Goal: Information Seeking & Learning: Compare options

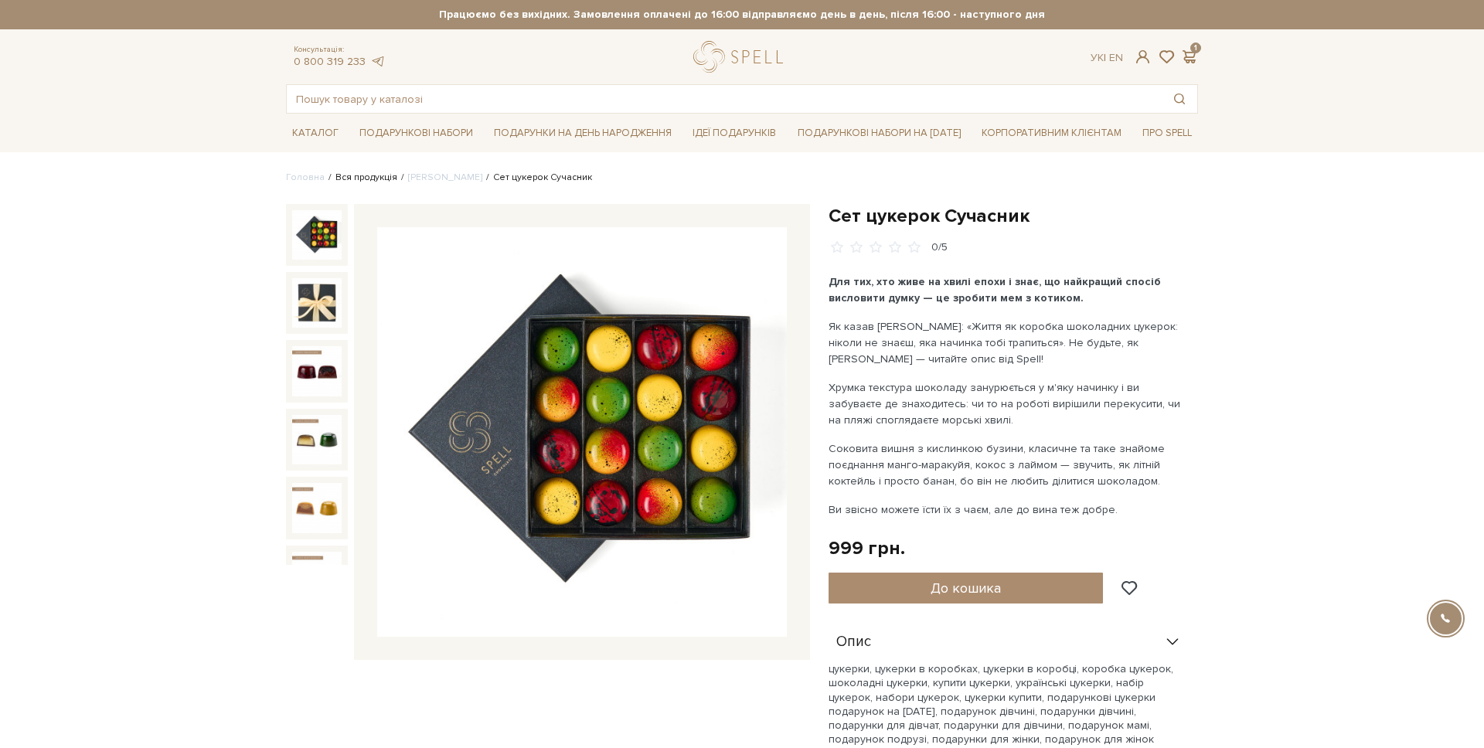
click at [364, 175] on link "Вся продукція" at bounding box center [366, 178] width 62 height 12
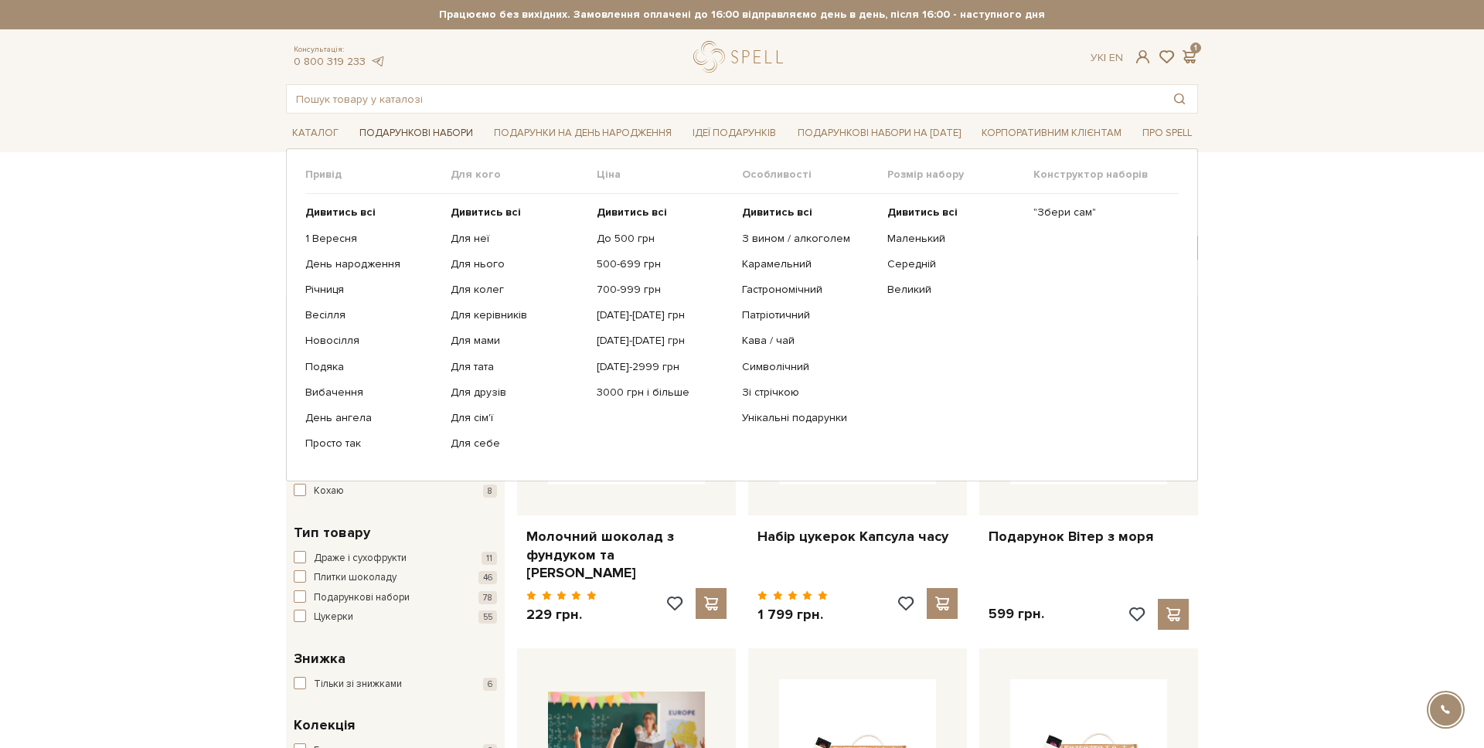
click at [399, 127] on span "Подарункові набори" at bounding box center [416, 133] width 126 height 24
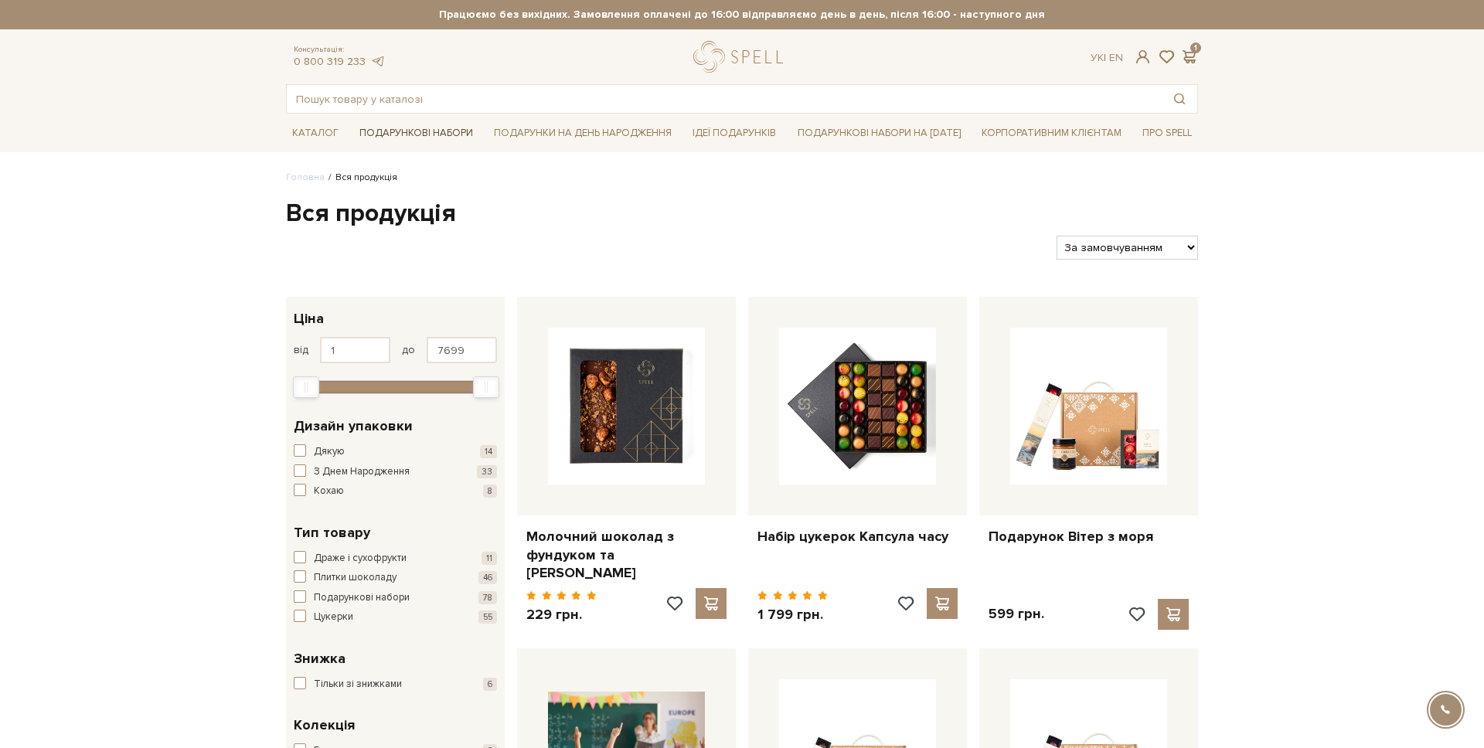
click at [386, 136] on span "Подарункові набори" at bounding box center [416, 133] width 126 height 24
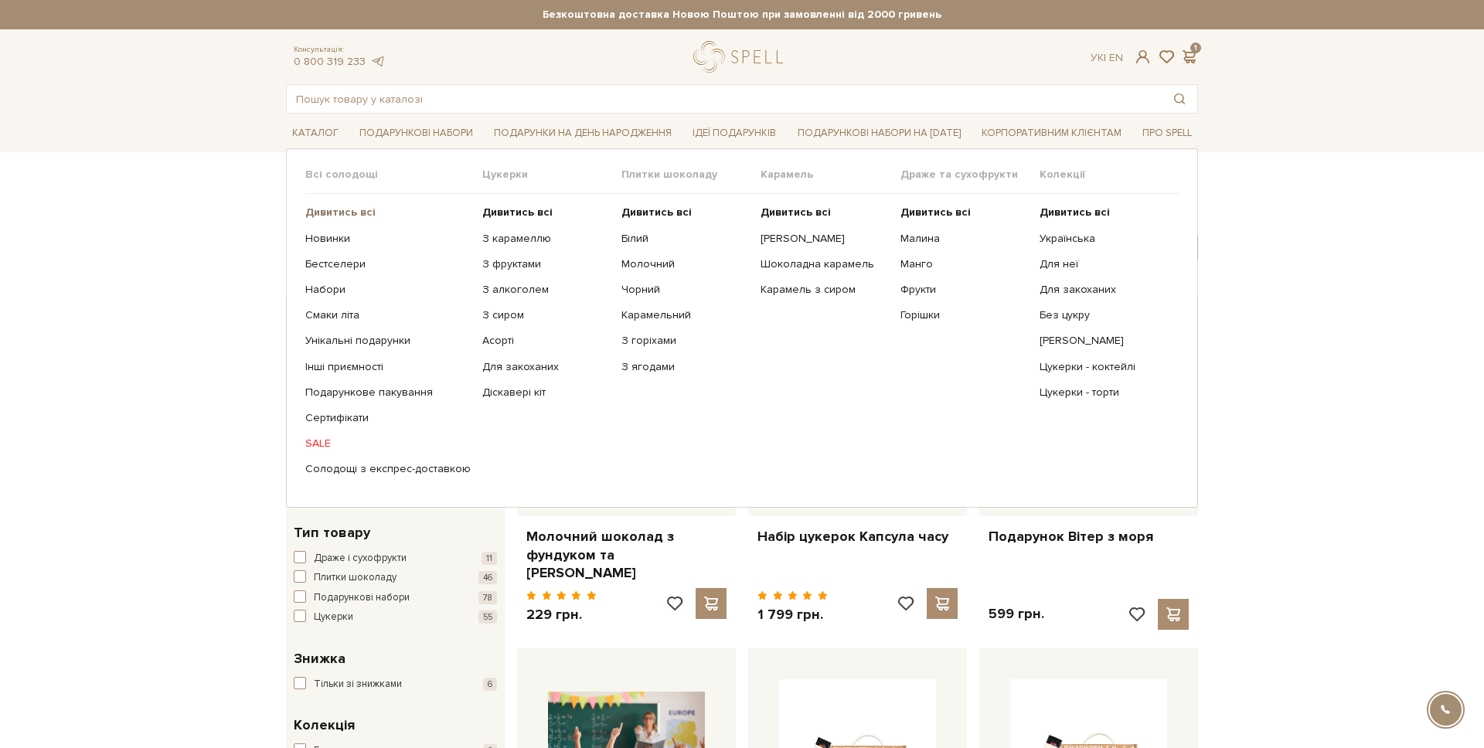
click at [331, 218] on b "Дивитись всі" at bounding box center [340, 212] width 70 height 13
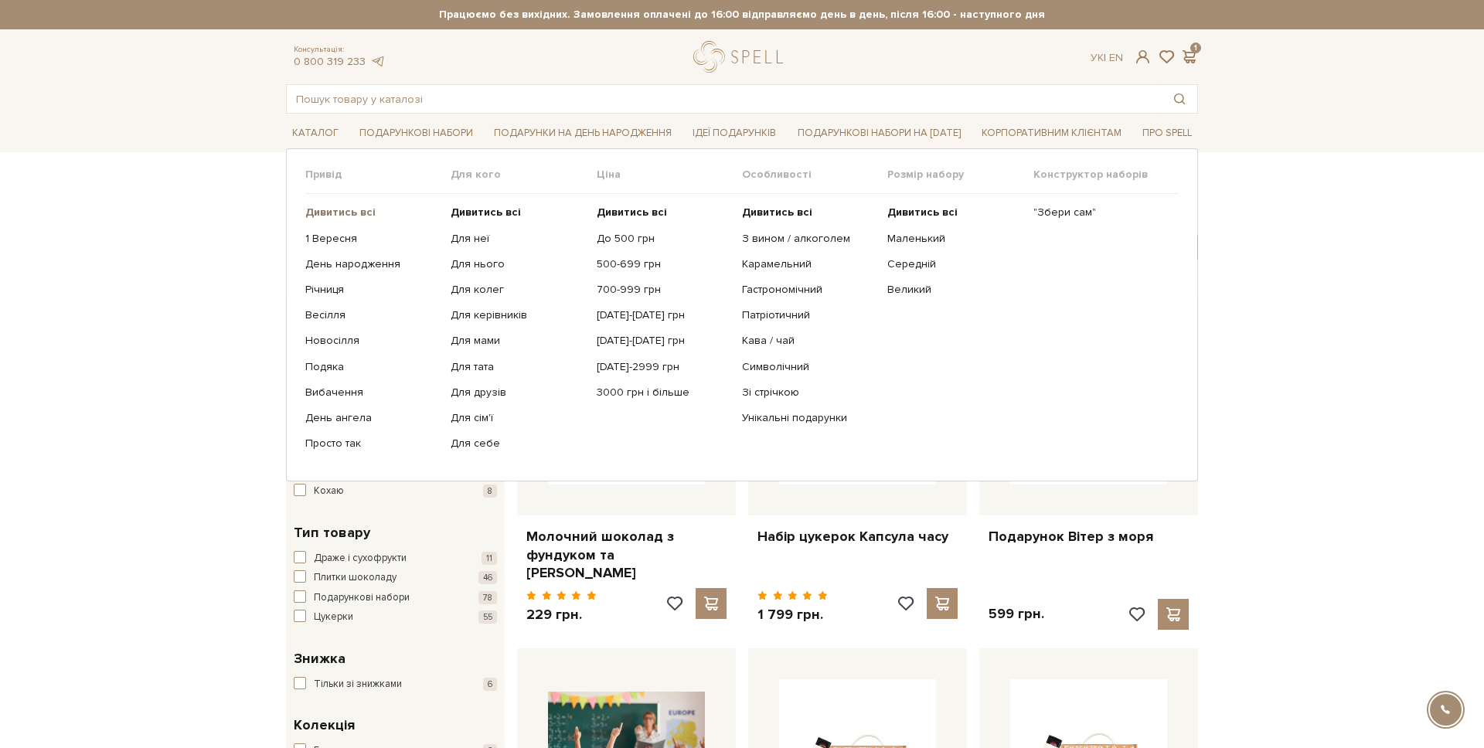
click at [341, 214] on b "Дивитись всі" at bounding box center [340, 212] width 70 height 13
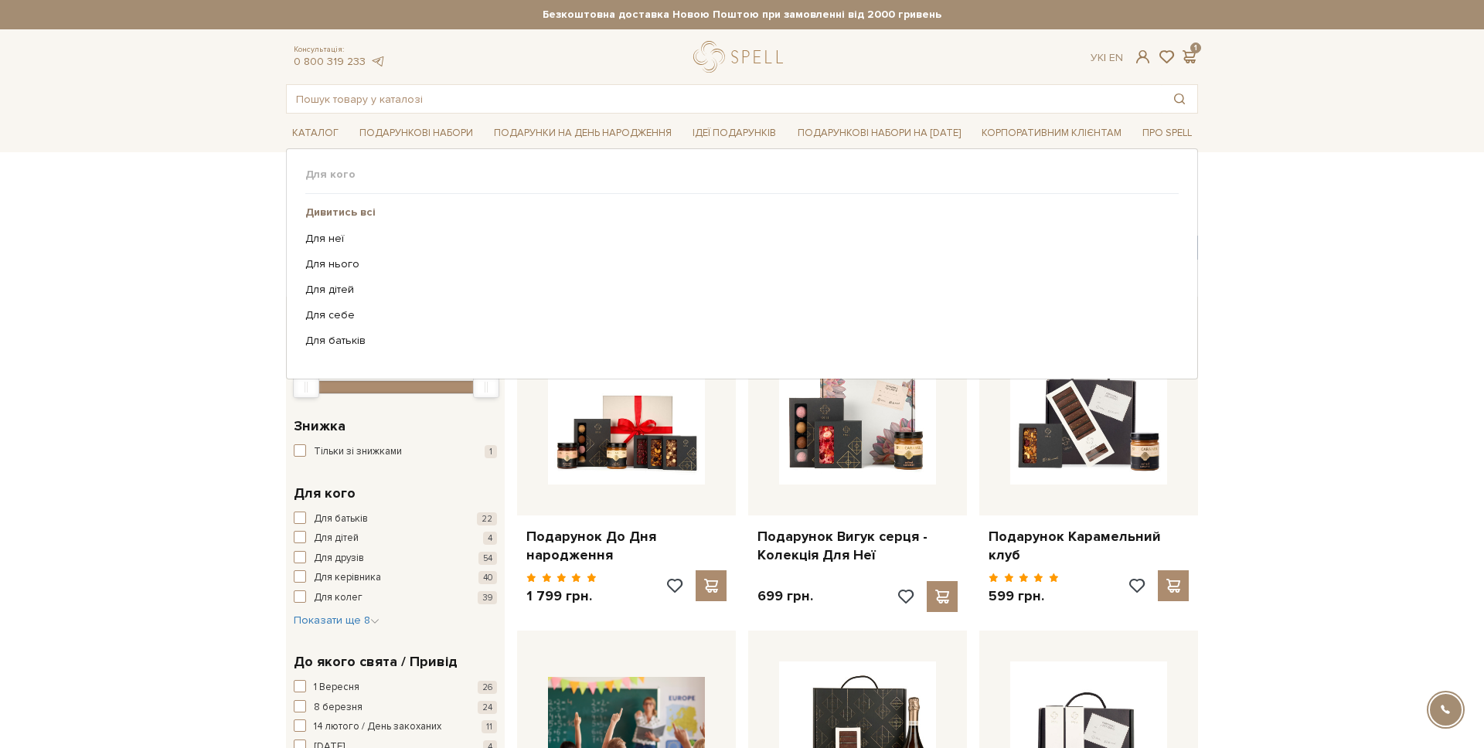
click at [335, 218] on b "Дивитись всі" at bounding box center [340, 212] width 70 height 13
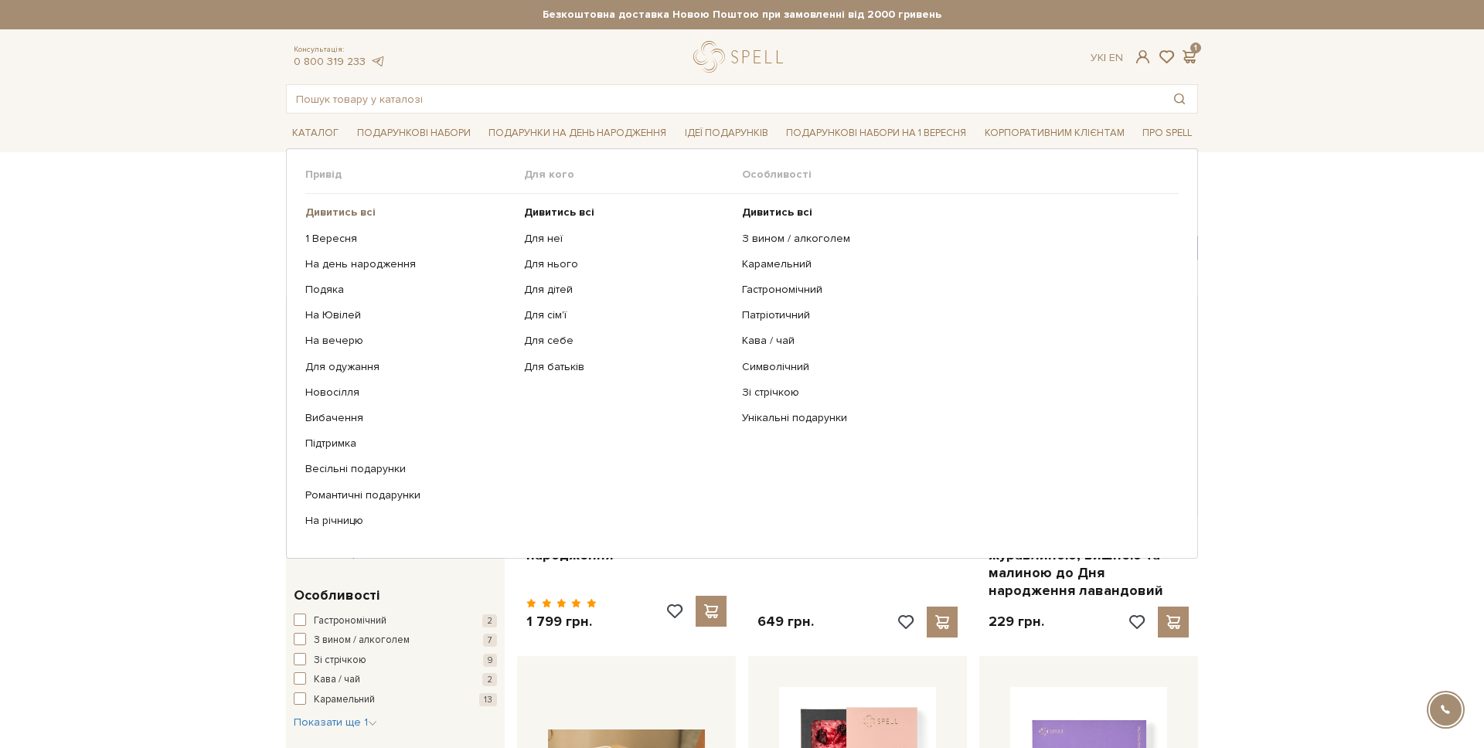
click at [360, 212] on b "Дивитись всі" at bounding box center [340, 212] width 70 height 13
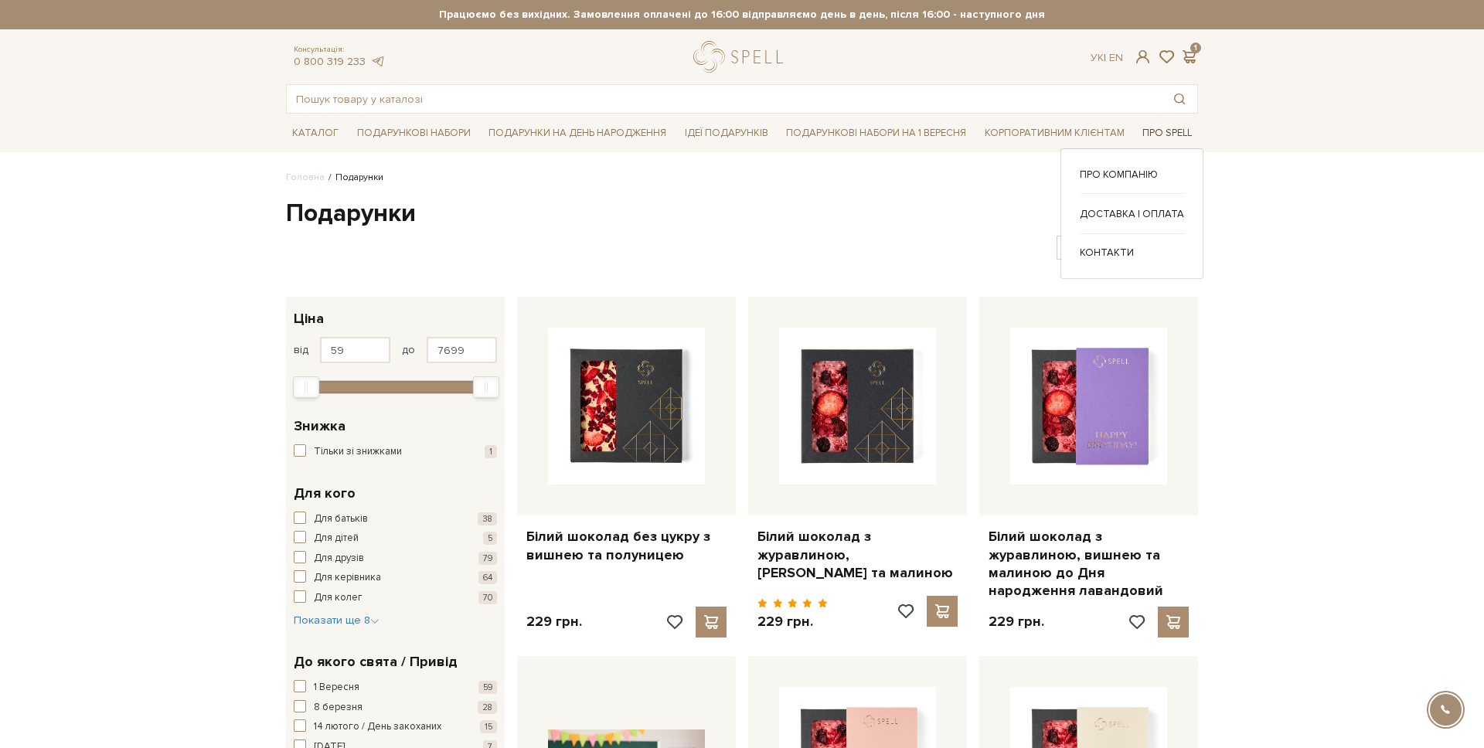
click at [1177, 134] on span "Про Spell" at bounding box center [1167, 133] width 62 height 24
click at [1149, 127] on span "Про Spell" at bounding box center [1167, 133] width 62 height 24
click at [1140, 171] on link "Про компанію" at bounding box center [1131, 175] width 104 height 14
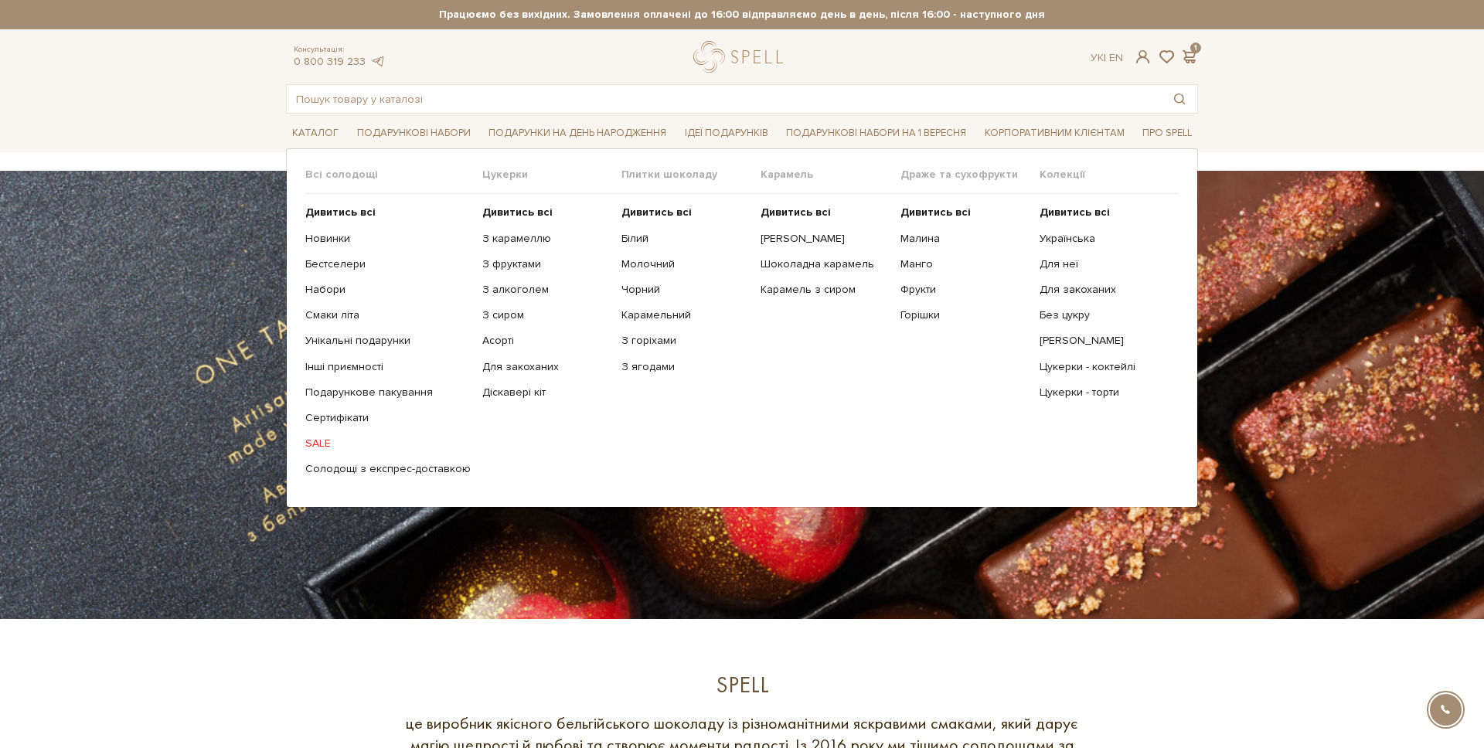
click at [313, 204] on ul "Дивитись всі Новинки Бестселери Набори Смаки літа Інші приємності" at bounding box center [393, 341] width 177 height 294
click at [314, 207] on b "Дивитись всі" at bounding box center [340, 212] width 70 height 13
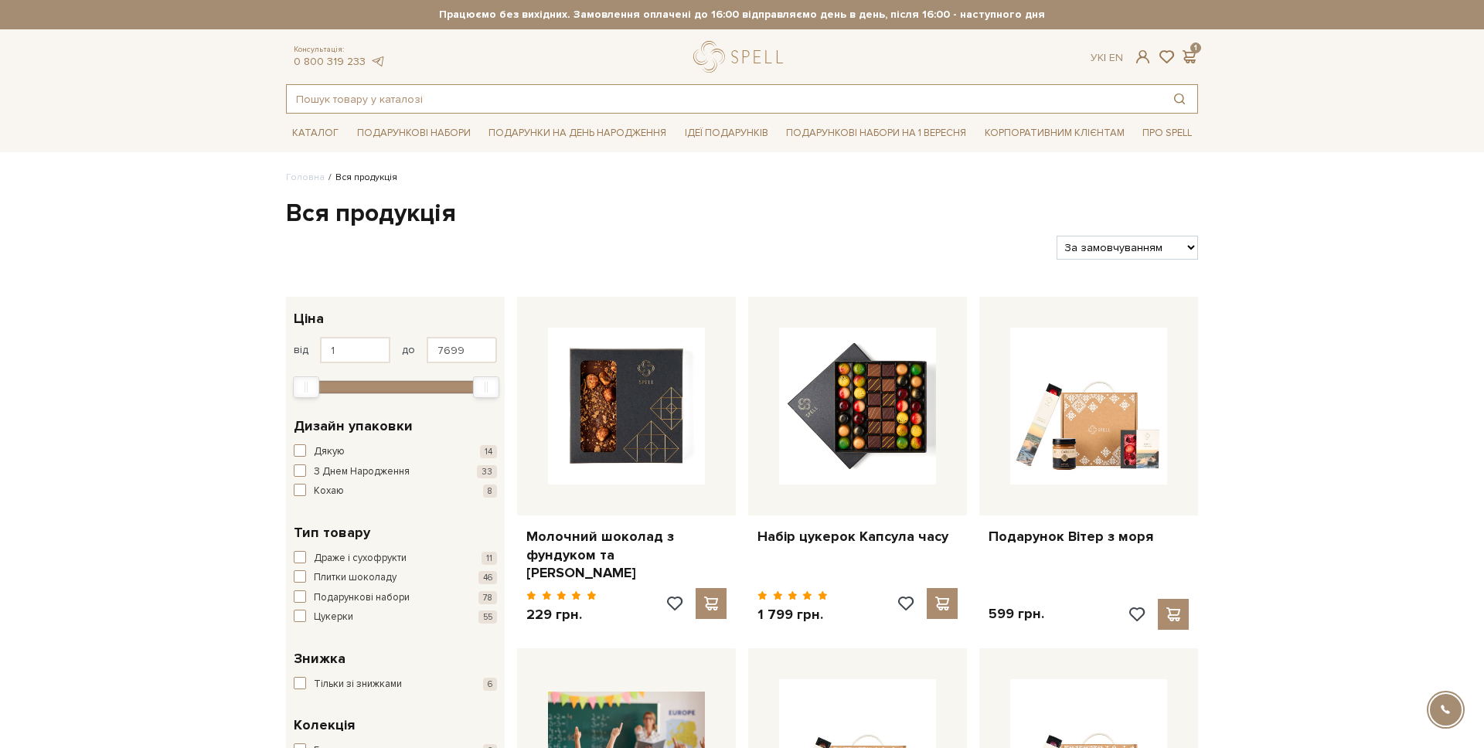
click at [427, 93] on input "text" at bounding box center [724, 99] width 875 height 28
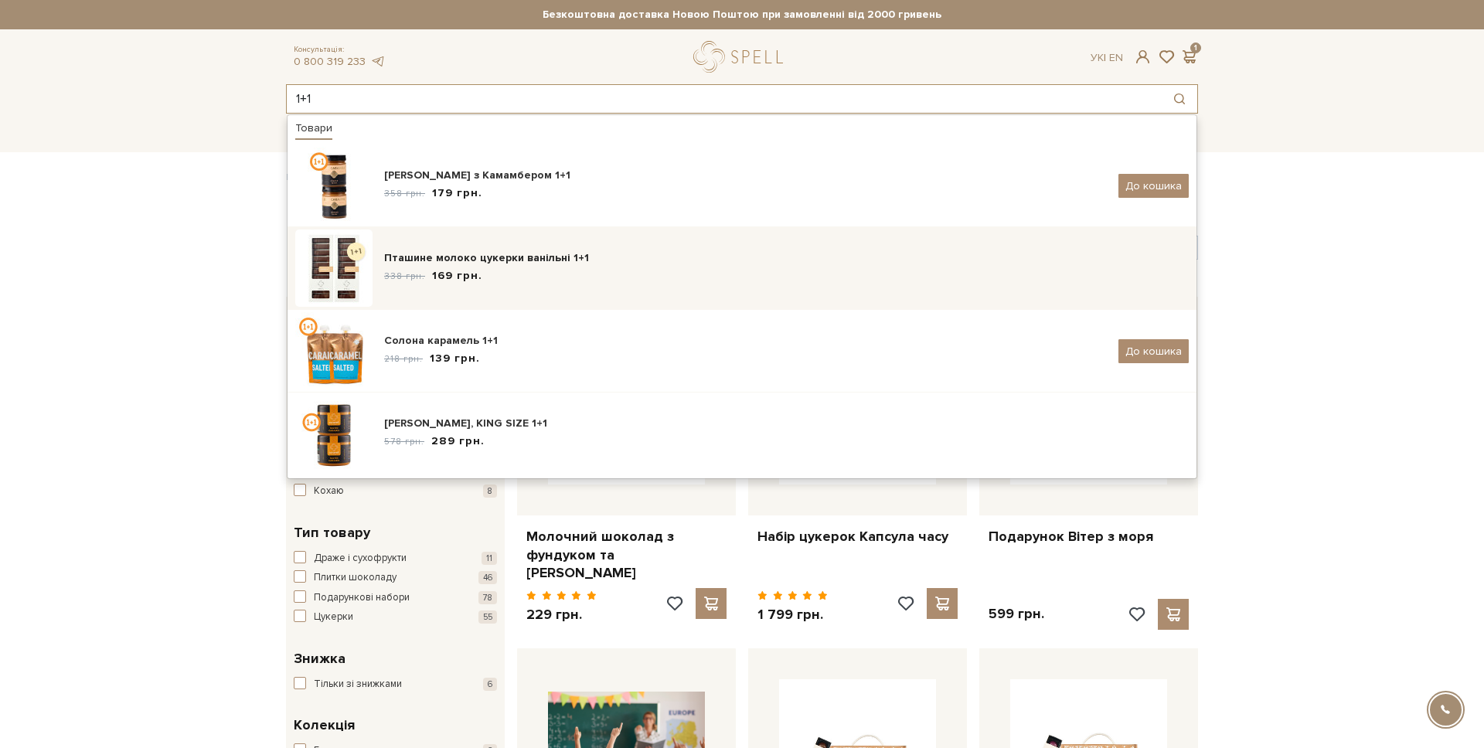
type input "1+1"
click at [496, 259] on div "Пташине молоко цукерки ванільні 1+1" at bounding box center [786, 257] width 804 height 15
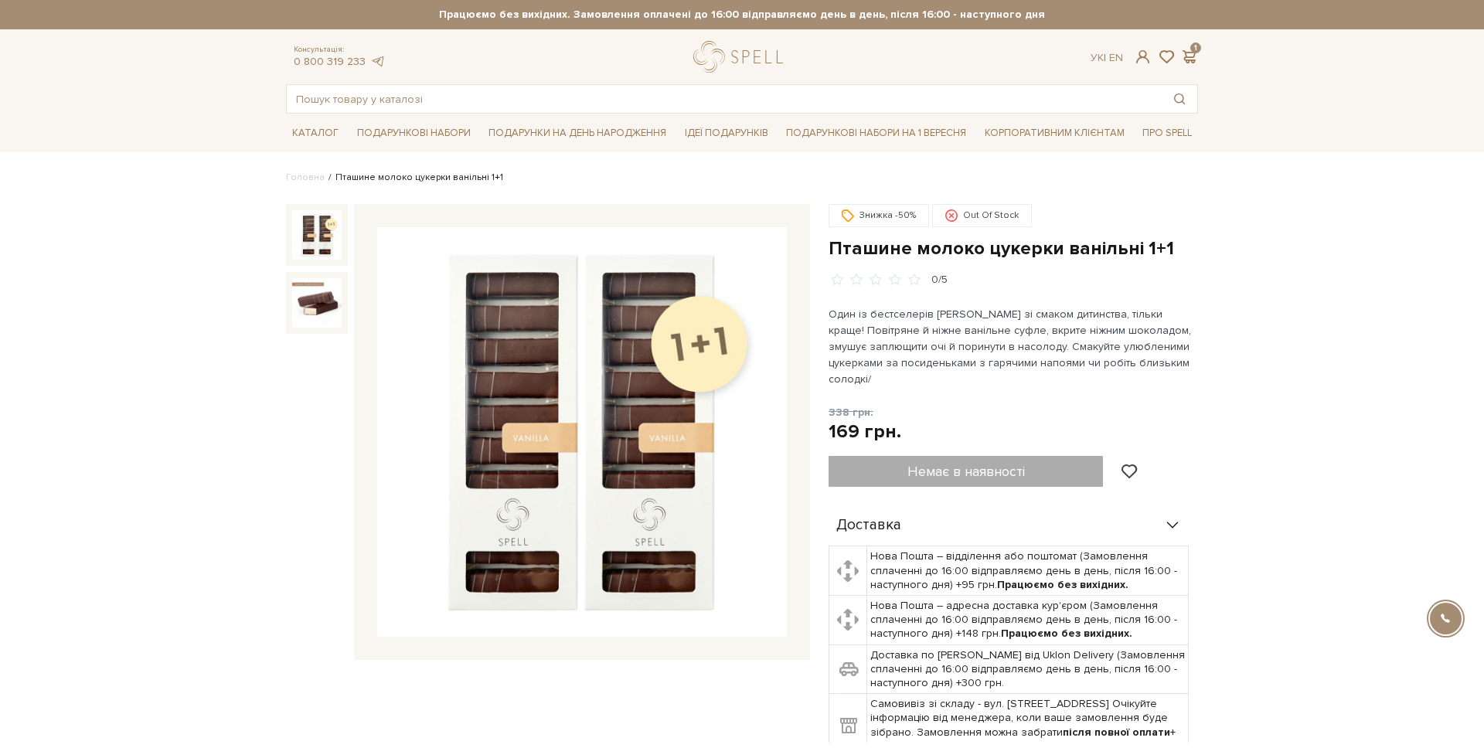
click at [914, 456] on div "Немає в наявності" at bounding box center [990, 471] width 325 height 31
click at [481, 93] on input "text" at bounding box center [724, 99] width 875 height 28
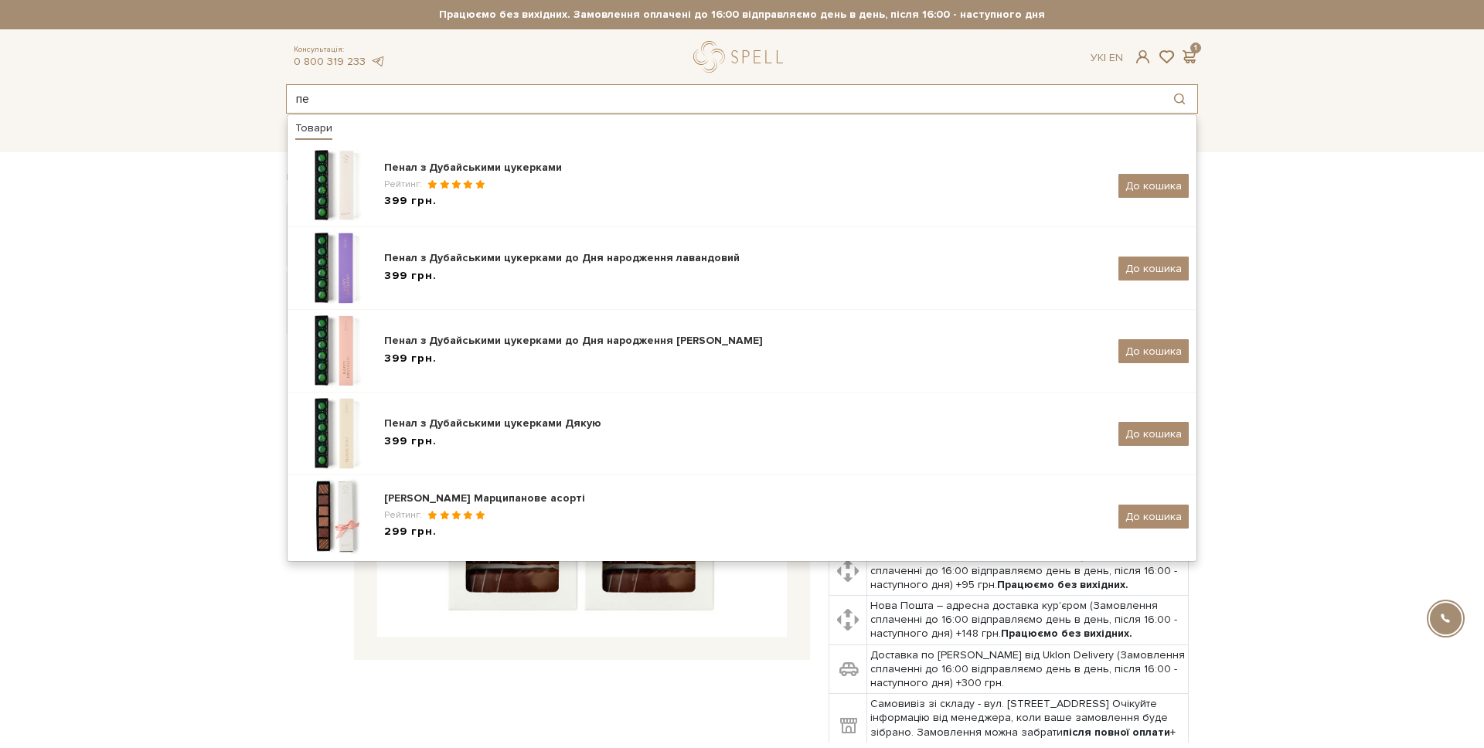
type input "п"
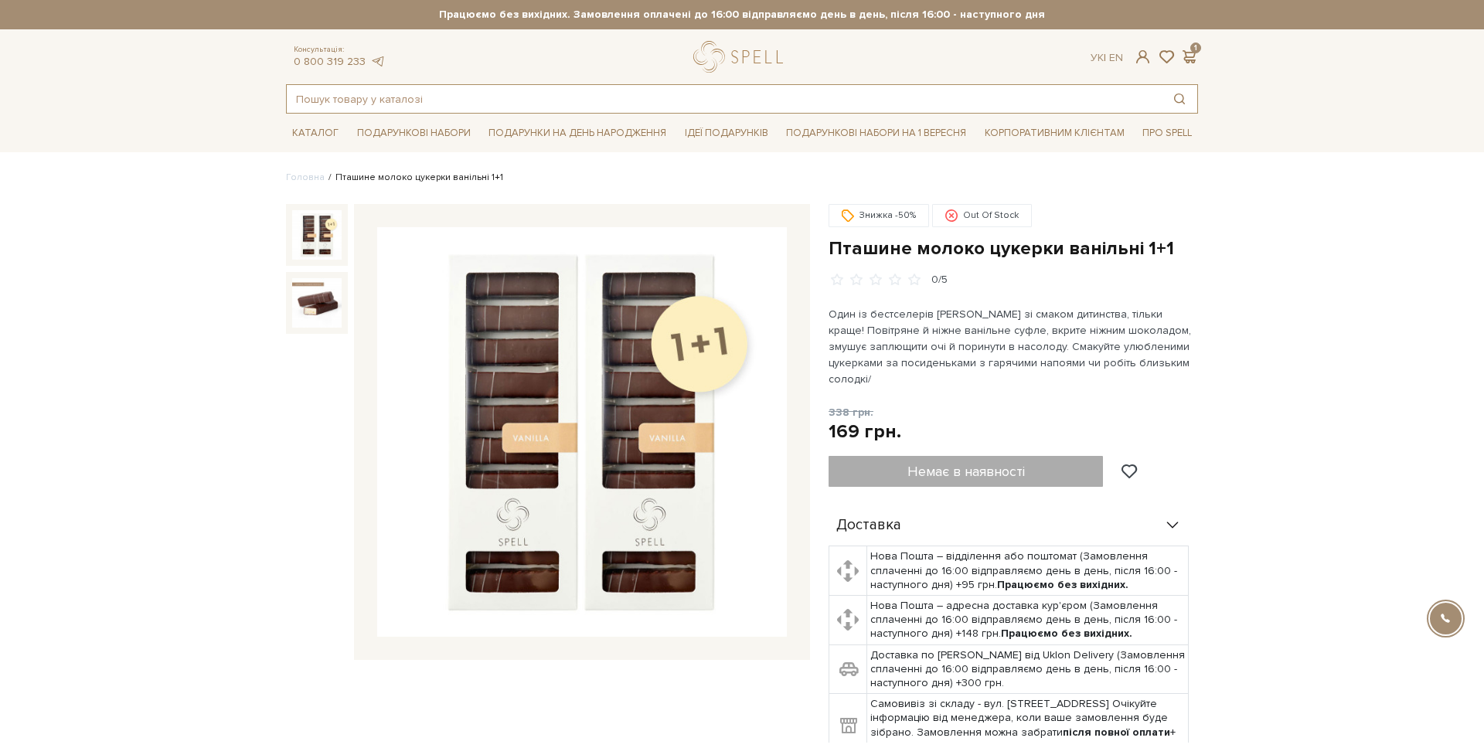
click at [490, 88] on input "text" at bounding box center [724, 99] width 875 height 28
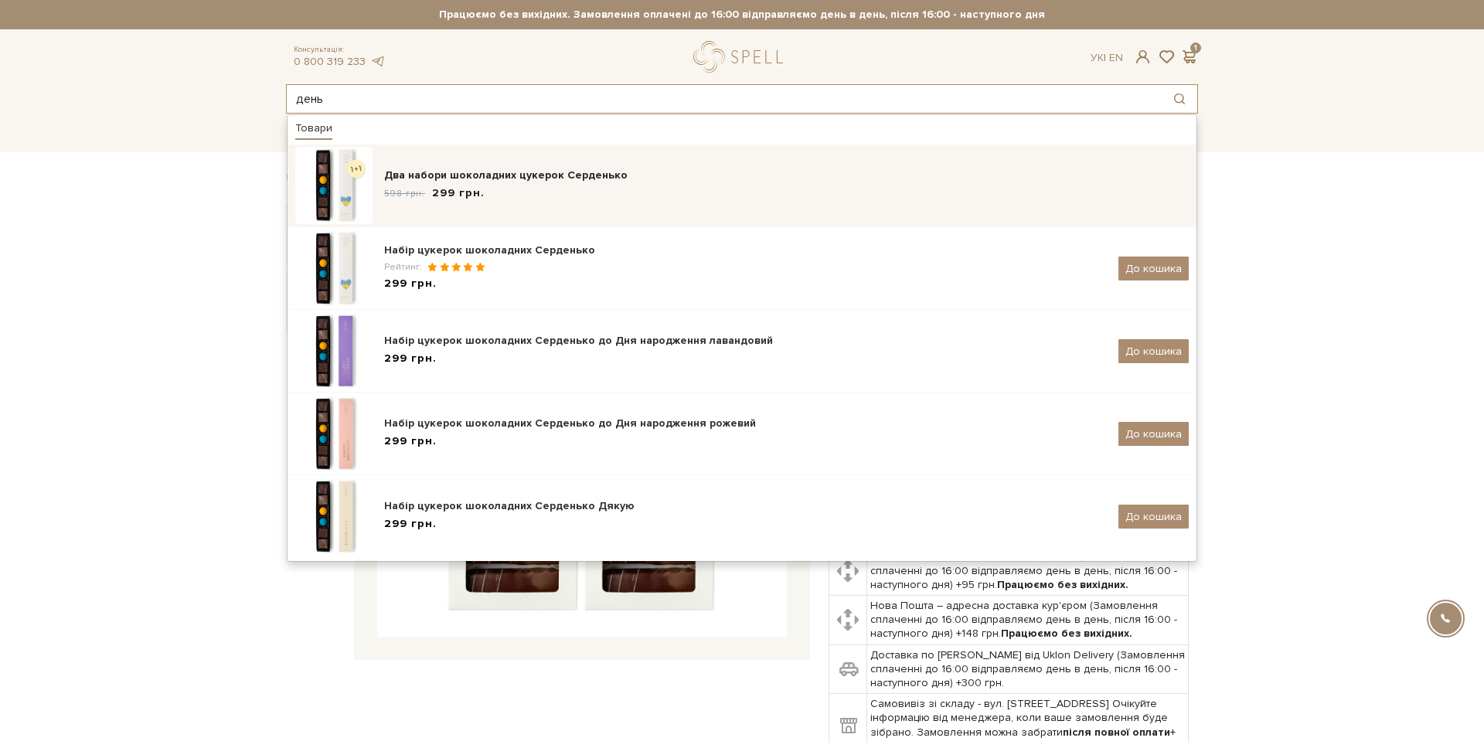
type input "день"
click at [562, 168] on div "Два набори шоколадних цукерок Серденько" at bounding box center [786, 175] width 804 height 15
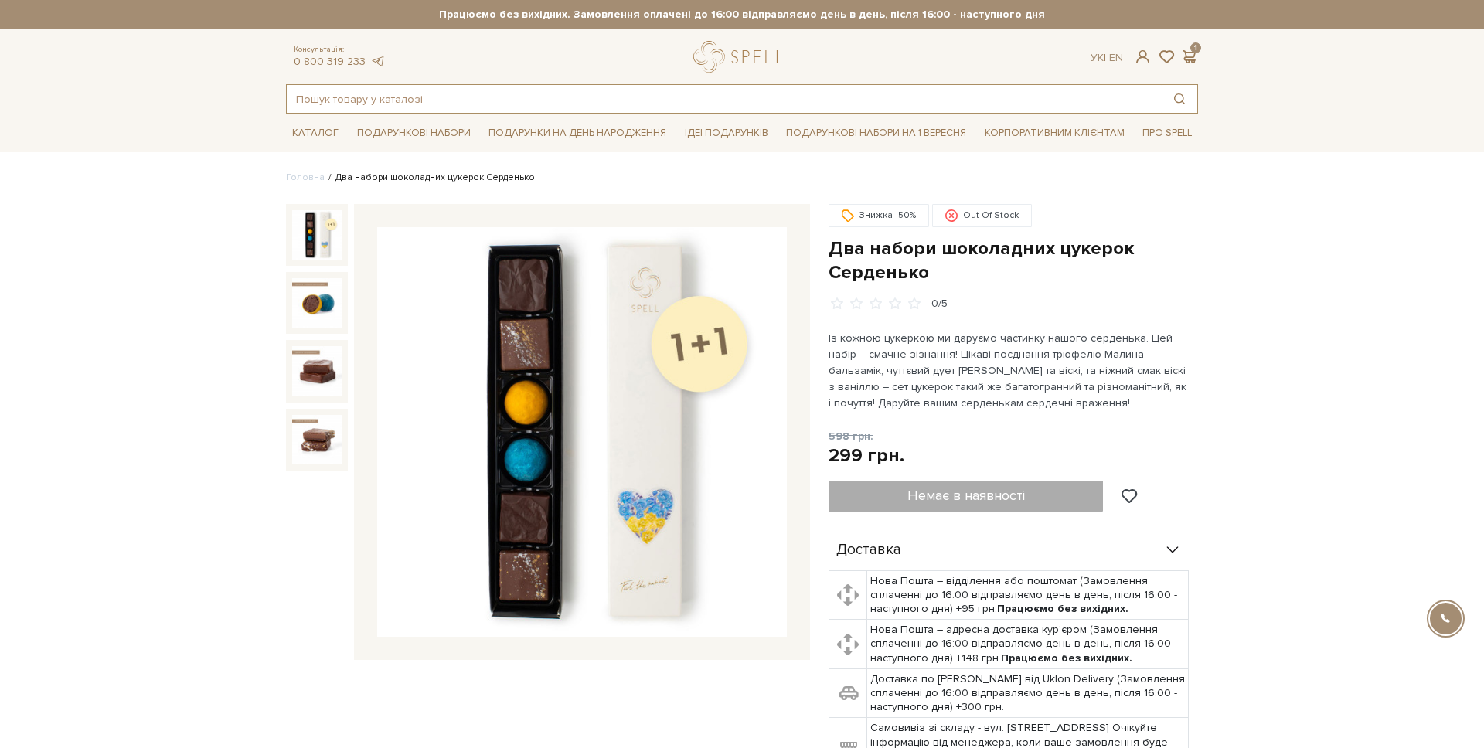
click at [381, 110] on input "text" at bounding box center [724, 99] width 875 height 28
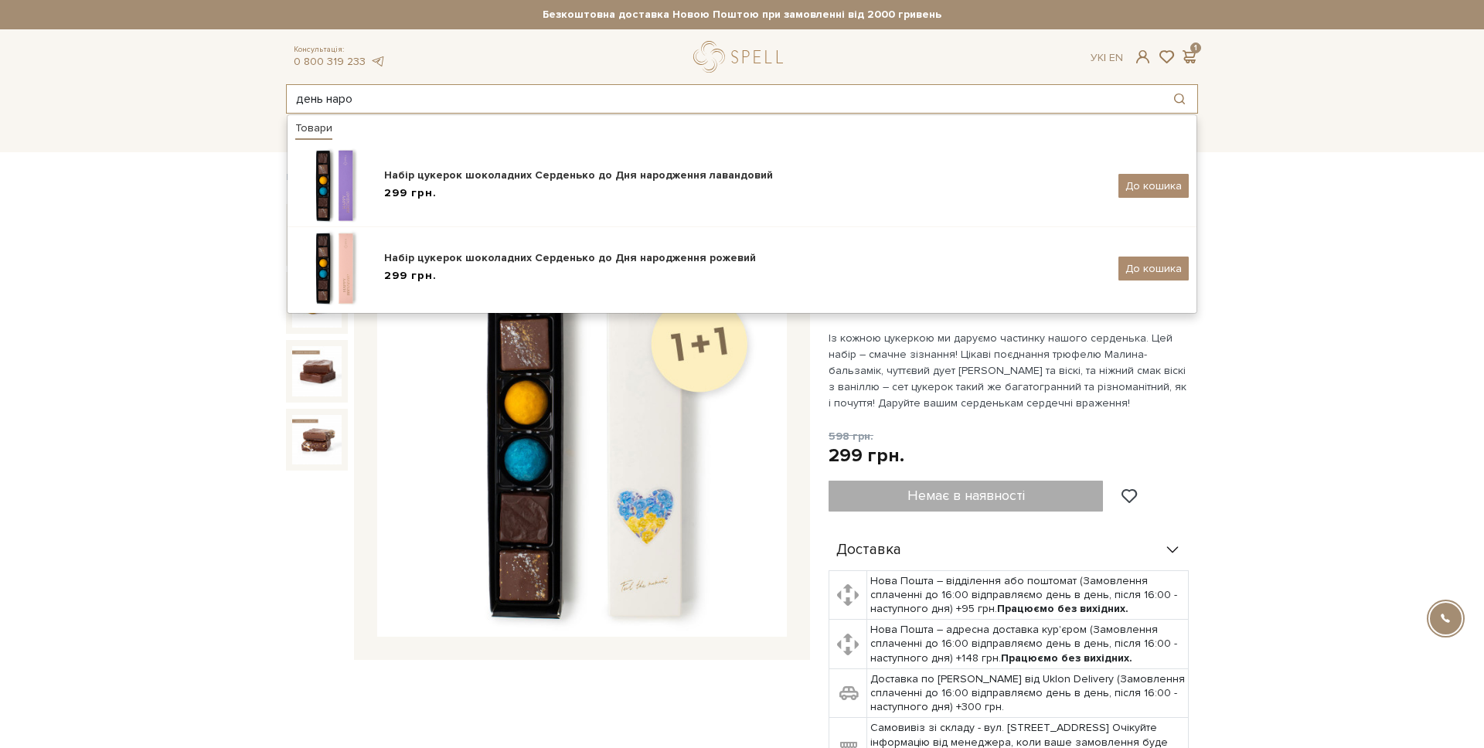
type input "день наро"
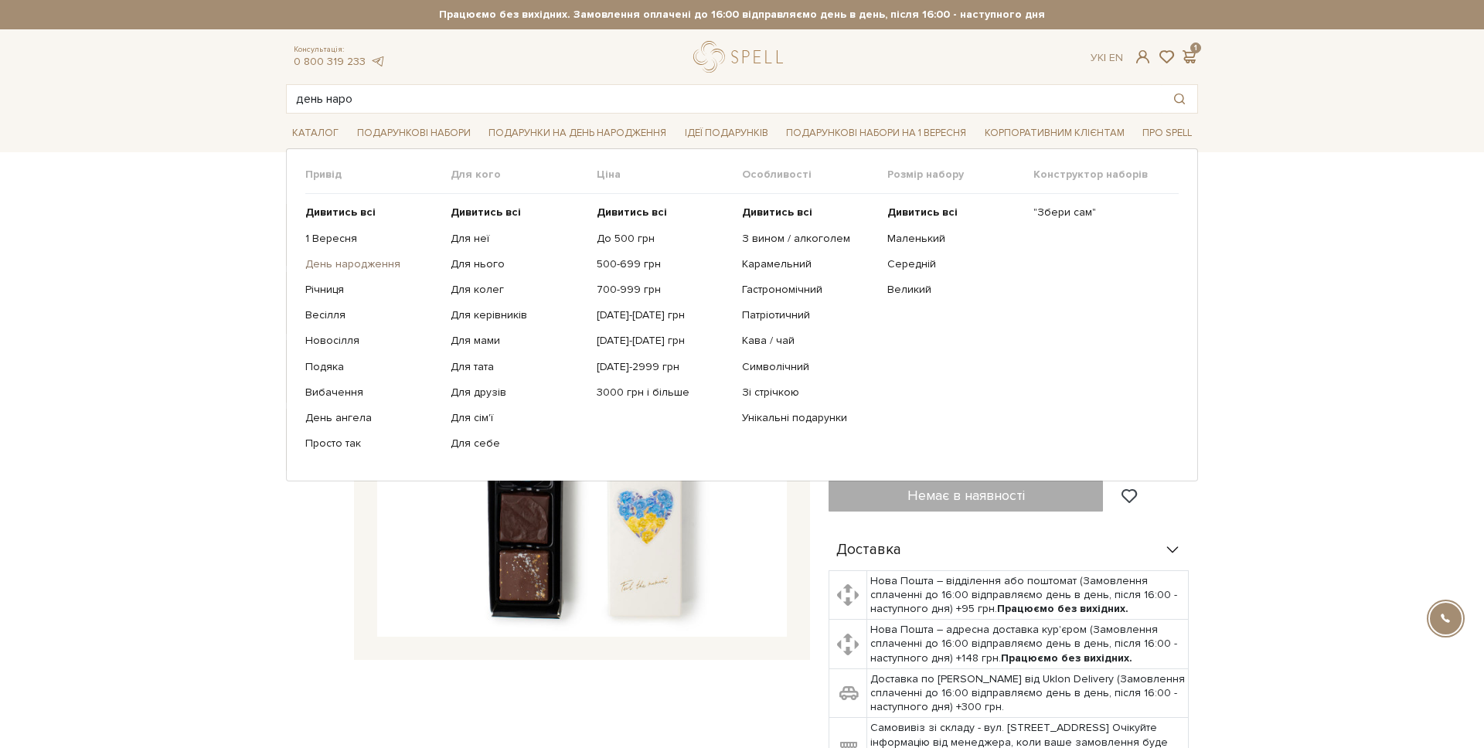
click at [353, 257] on link "День народження" at bounding box center [372, 264] width 134 height 14
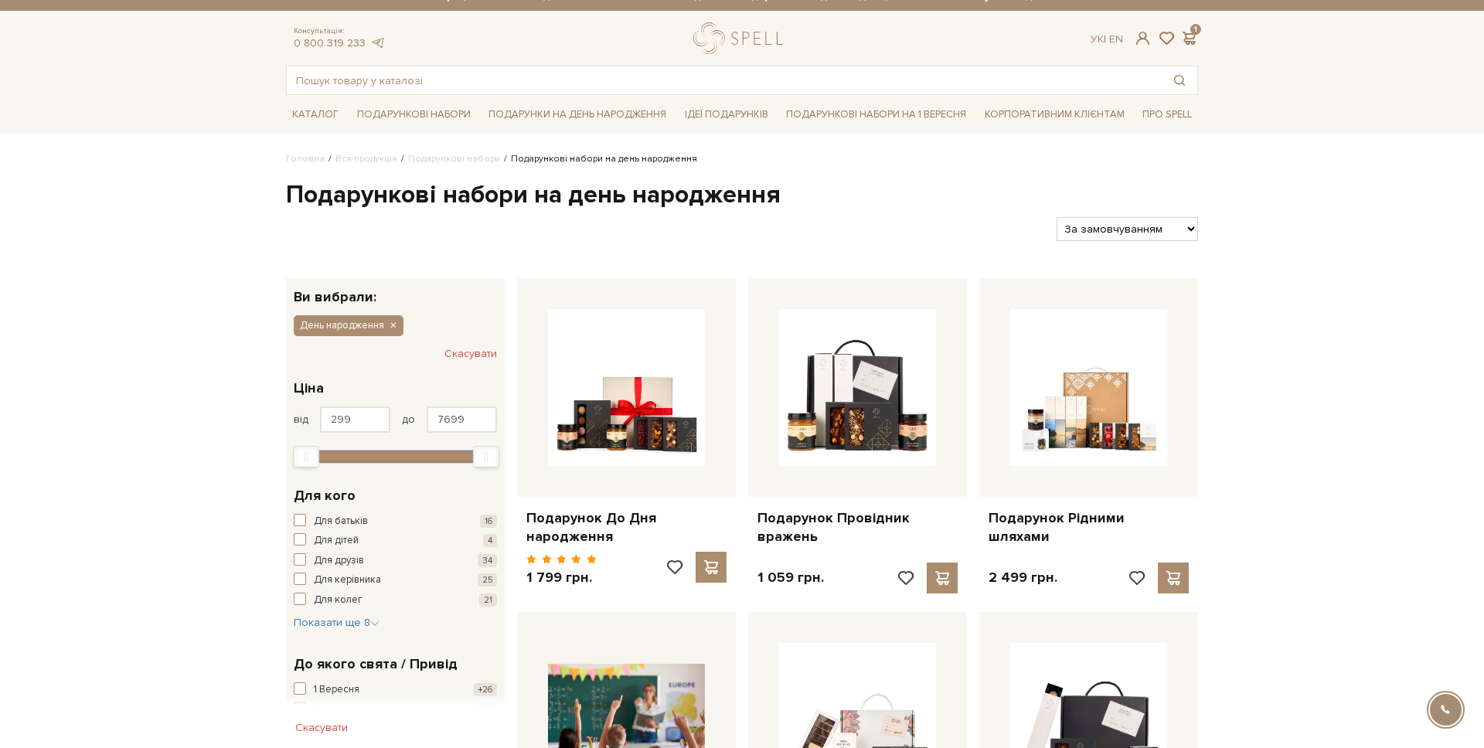
scroll to position [21, 0]
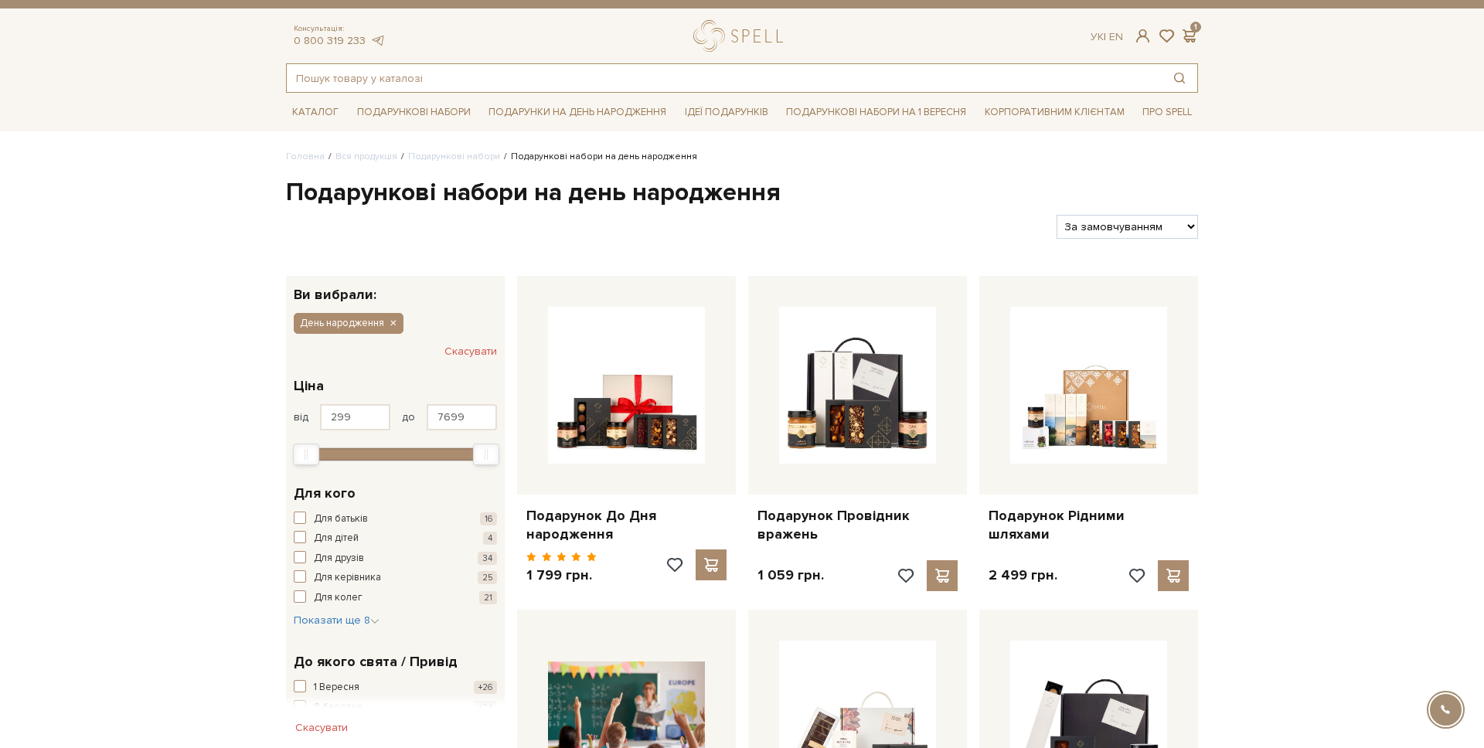
click at [382, 70] on input "text" at bounding box center [724, 78] width 875 height 28
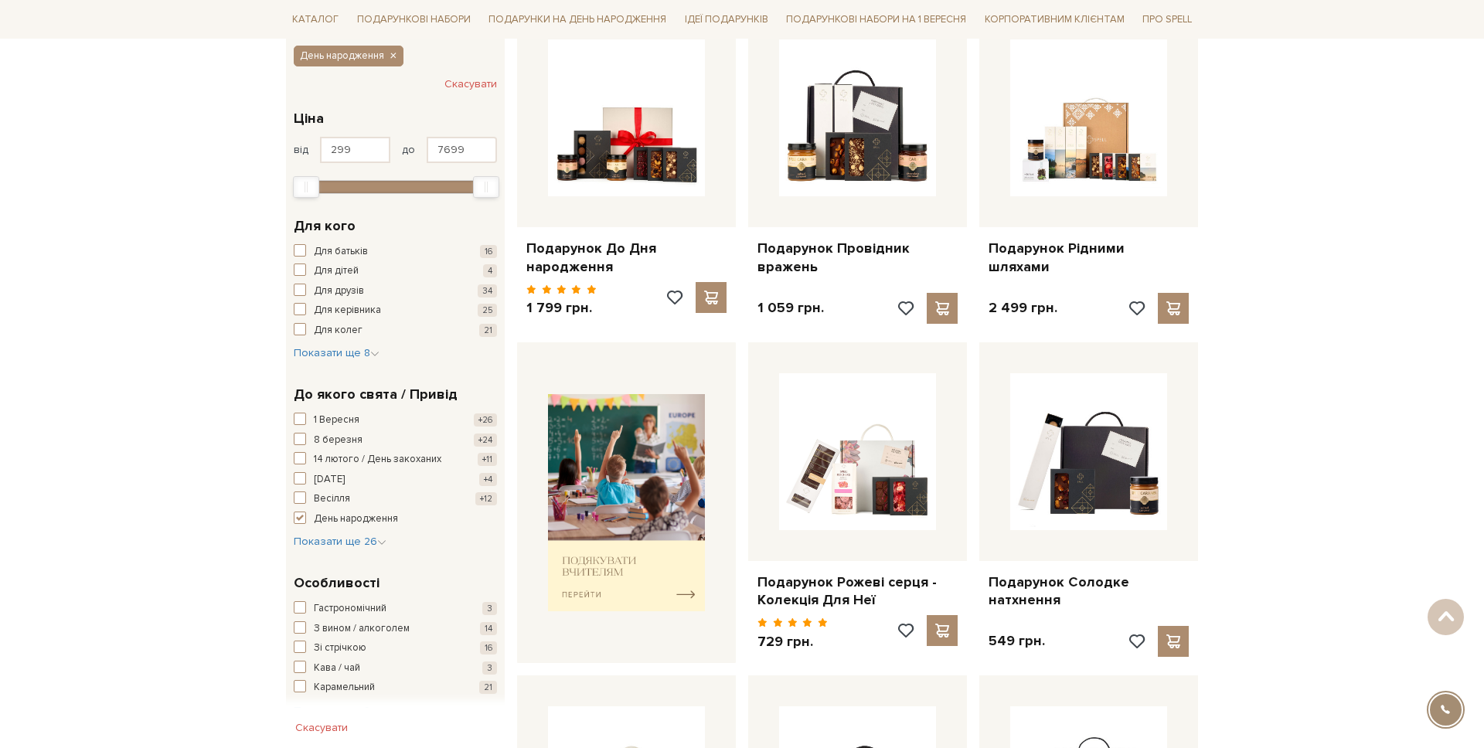
scroll to position [0, 0]
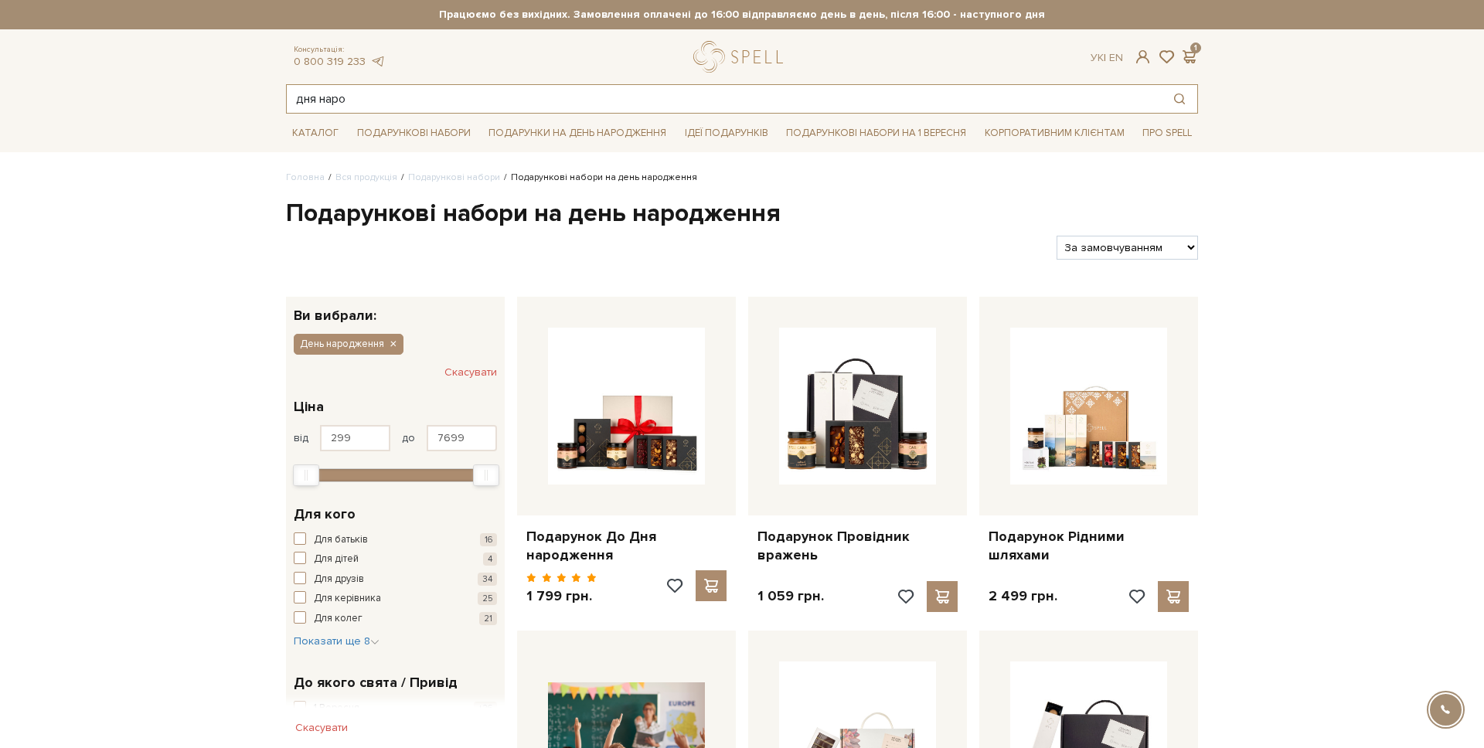
click at [376, 90] on input "дня наро" at bounding box center [724, 99] width 875 height 28
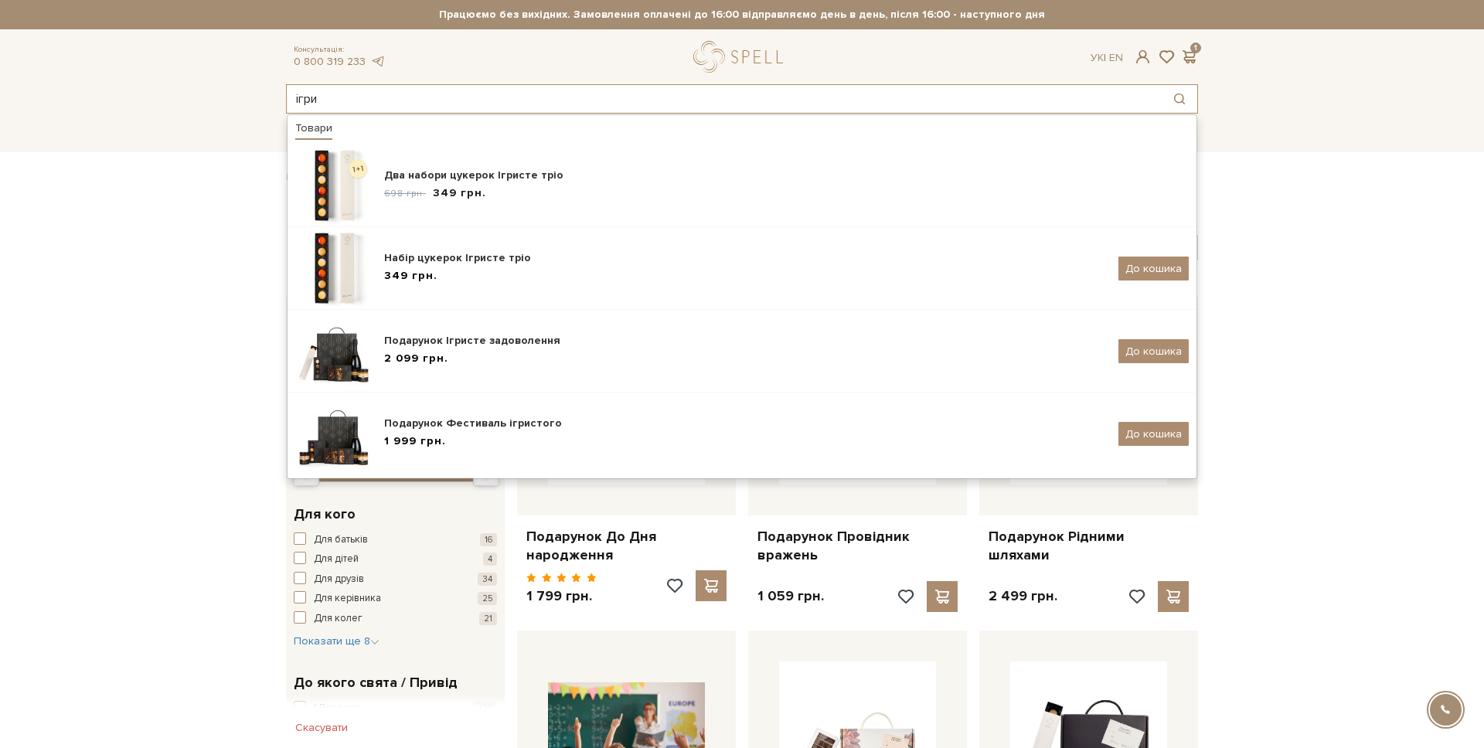
type input "ігри"
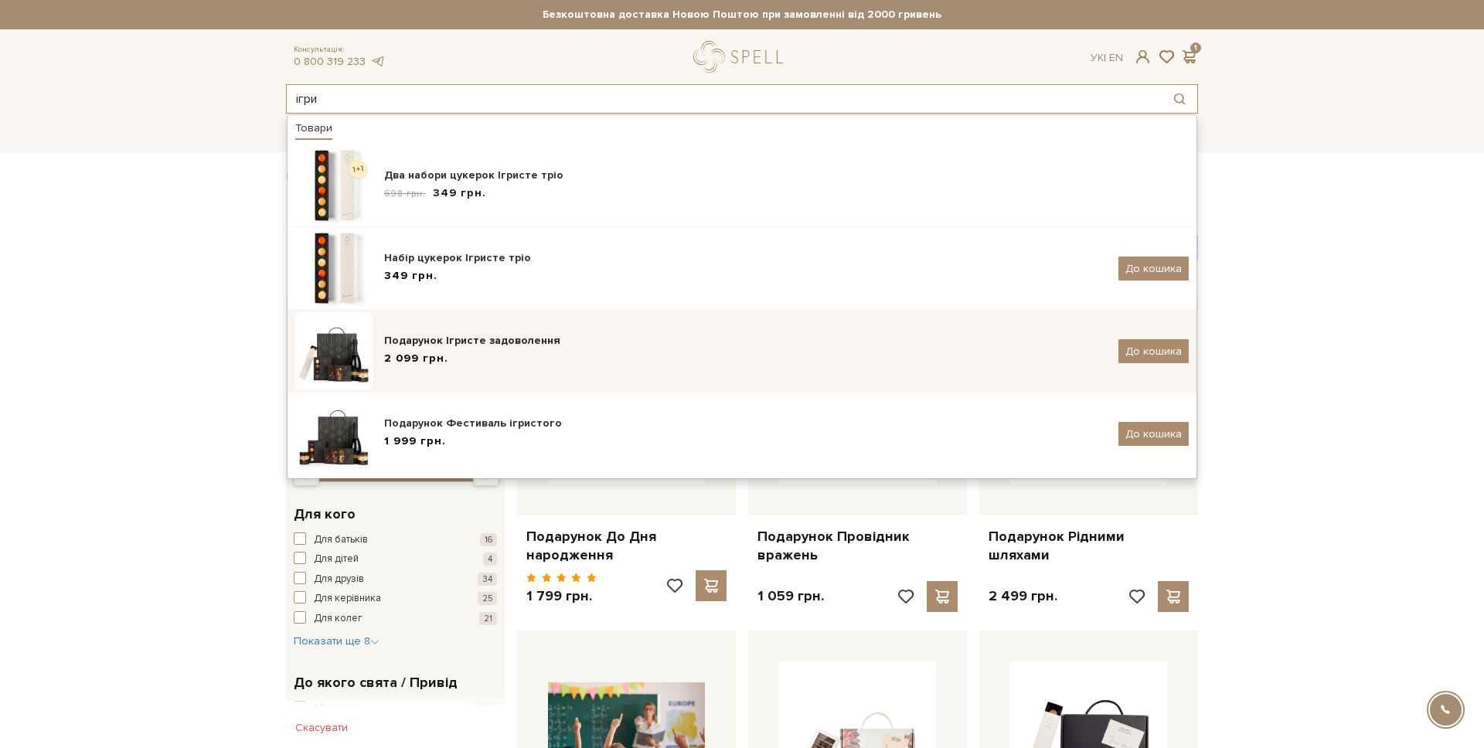
click at [831, 348] on div "Подарунок Ігристе задоволення" at bounding box center [745, 340] width 722 height 15
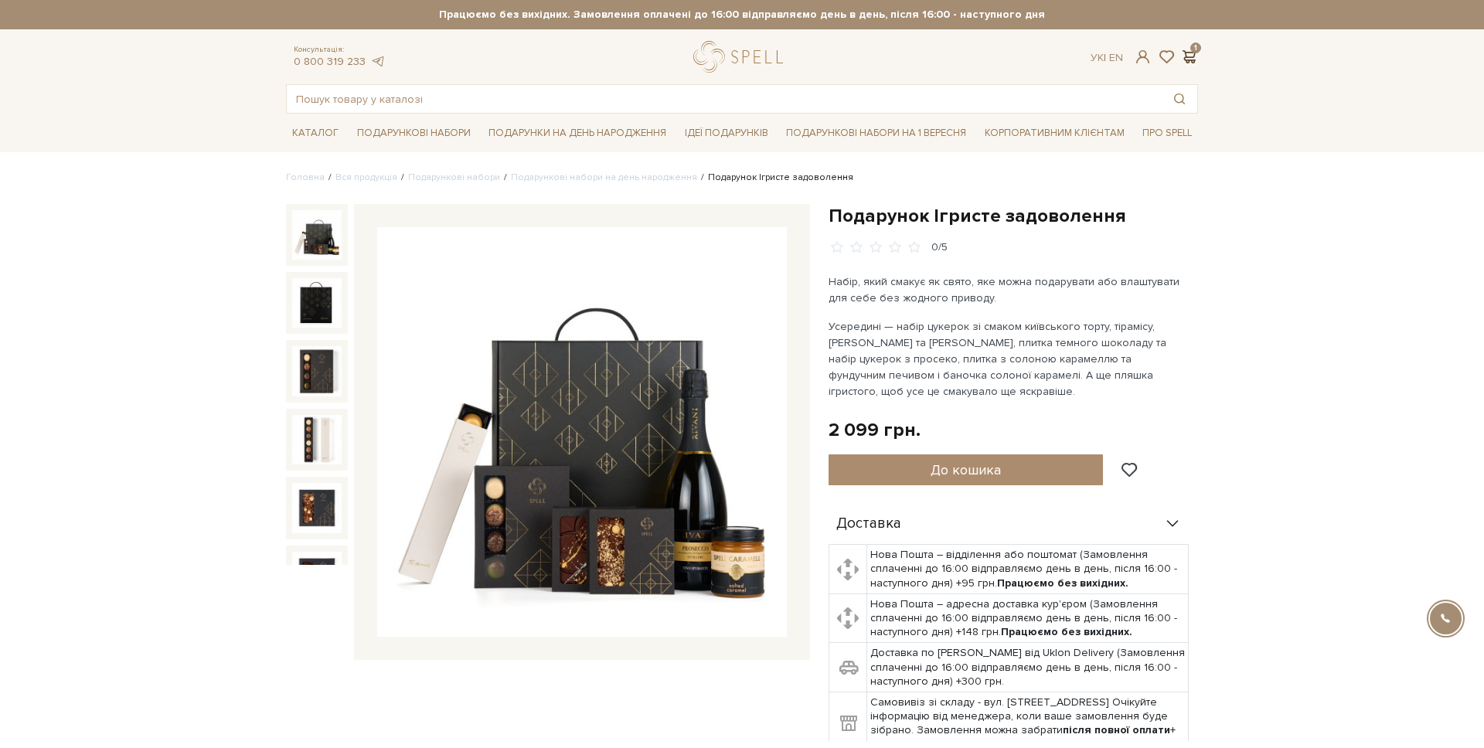
click at [1188, 53] on span at bounding box center [1188, 57] width 19 height 16
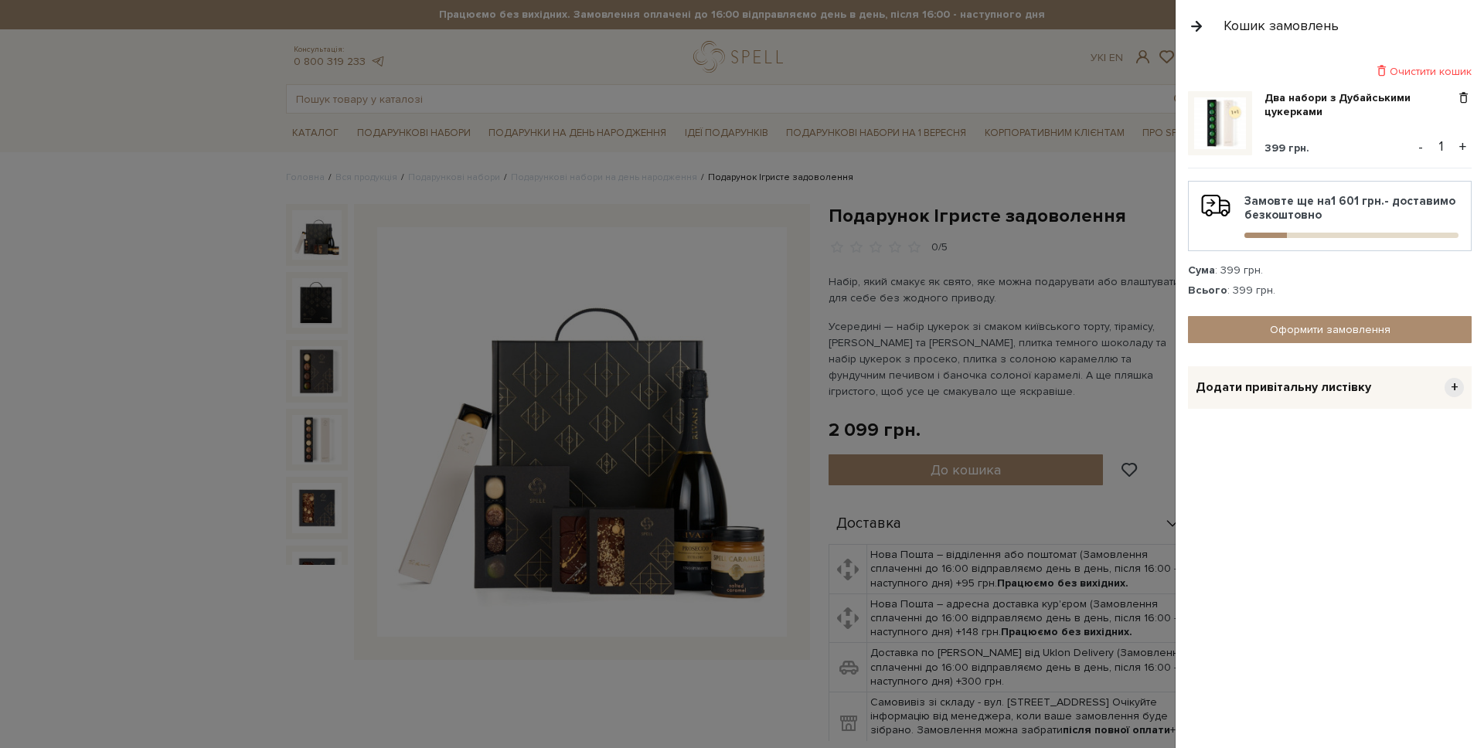
click at [1433, 67] on div "Очистити кошик" at bounding box center [1330, 71] width 284 height 15
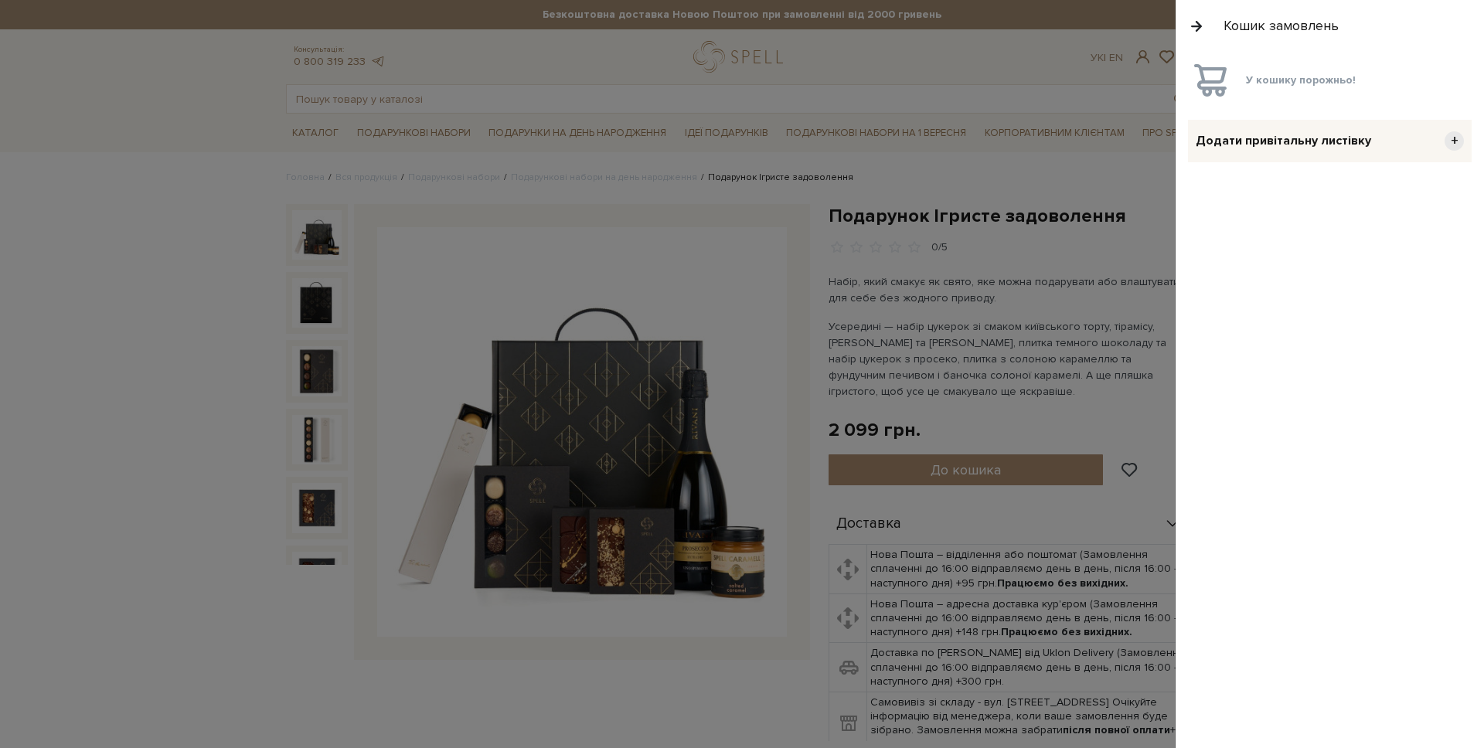
click at [1202, 20] on button "button" at bounding box center [1196, 25] width 17 height 27
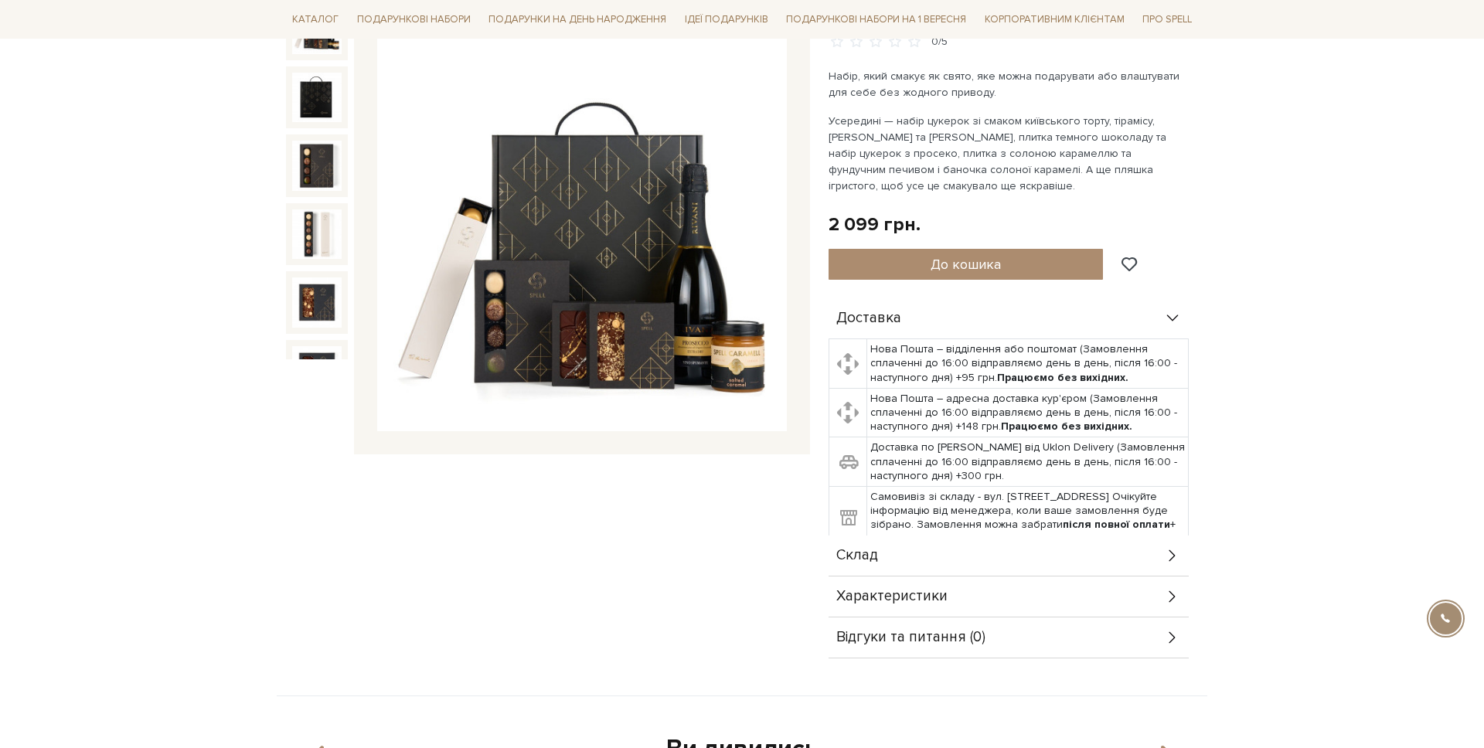
scroll to position [186, 0]
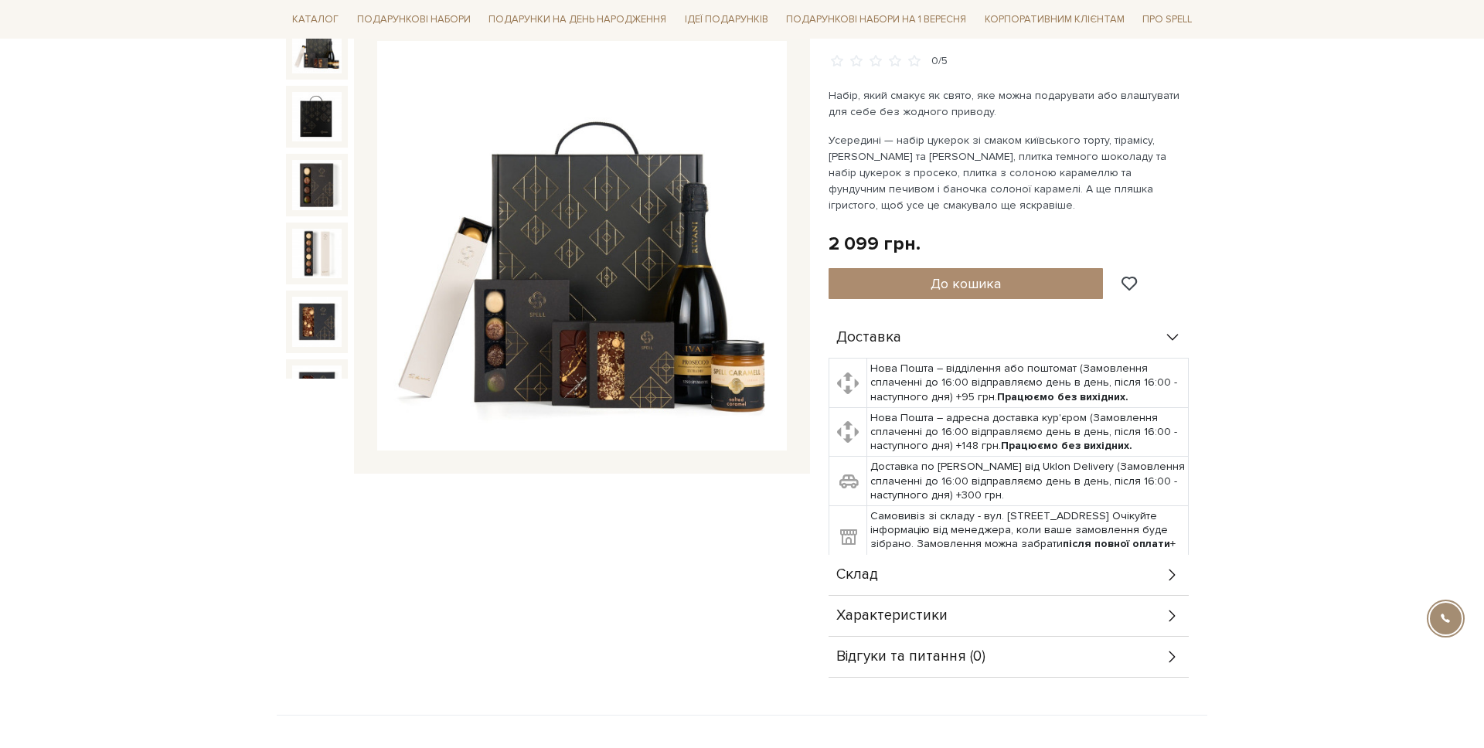
click at [998, 341] on div "Доставка" at bounding box center [1008, 338] width 360 height 40
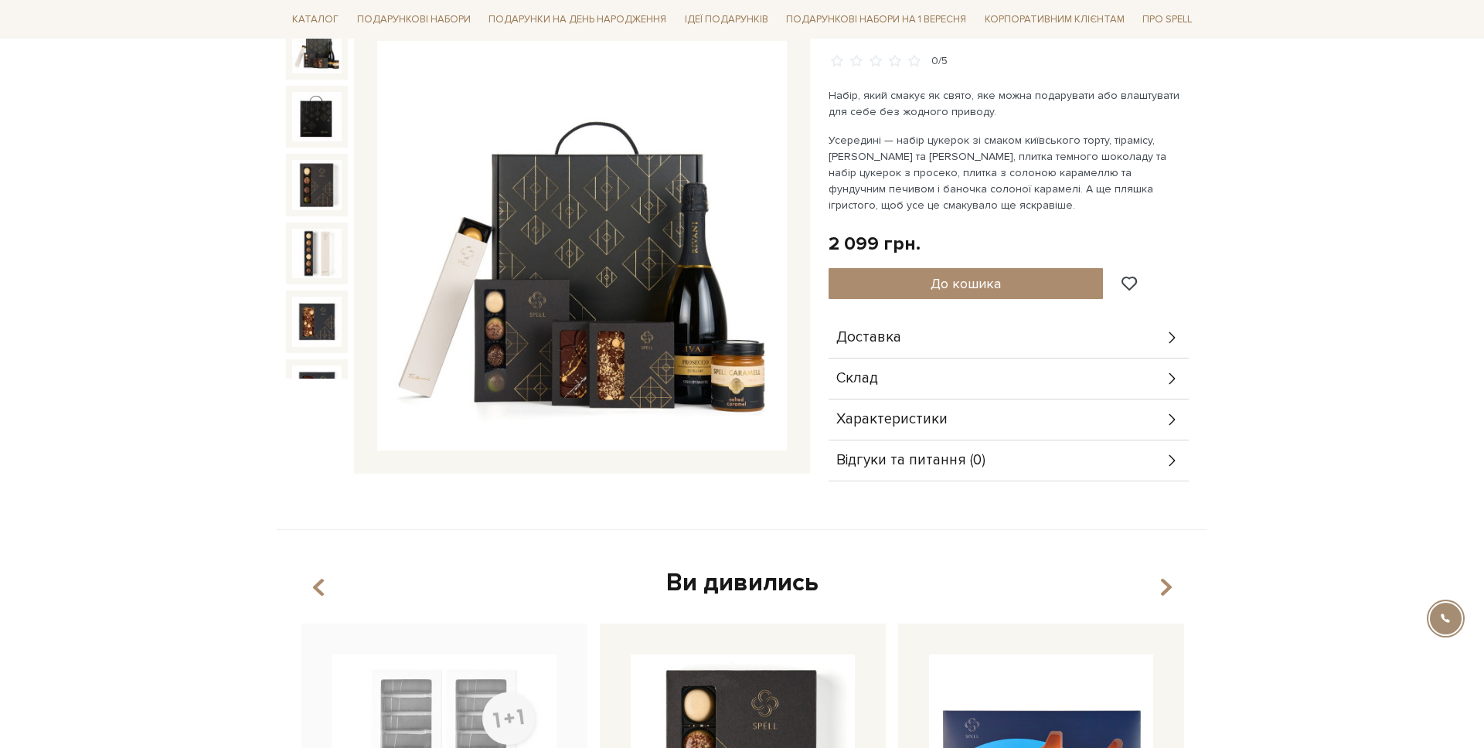
click at [988, 336] on div "Доставка" at bounding box center [1008, 338] width 360 height 40
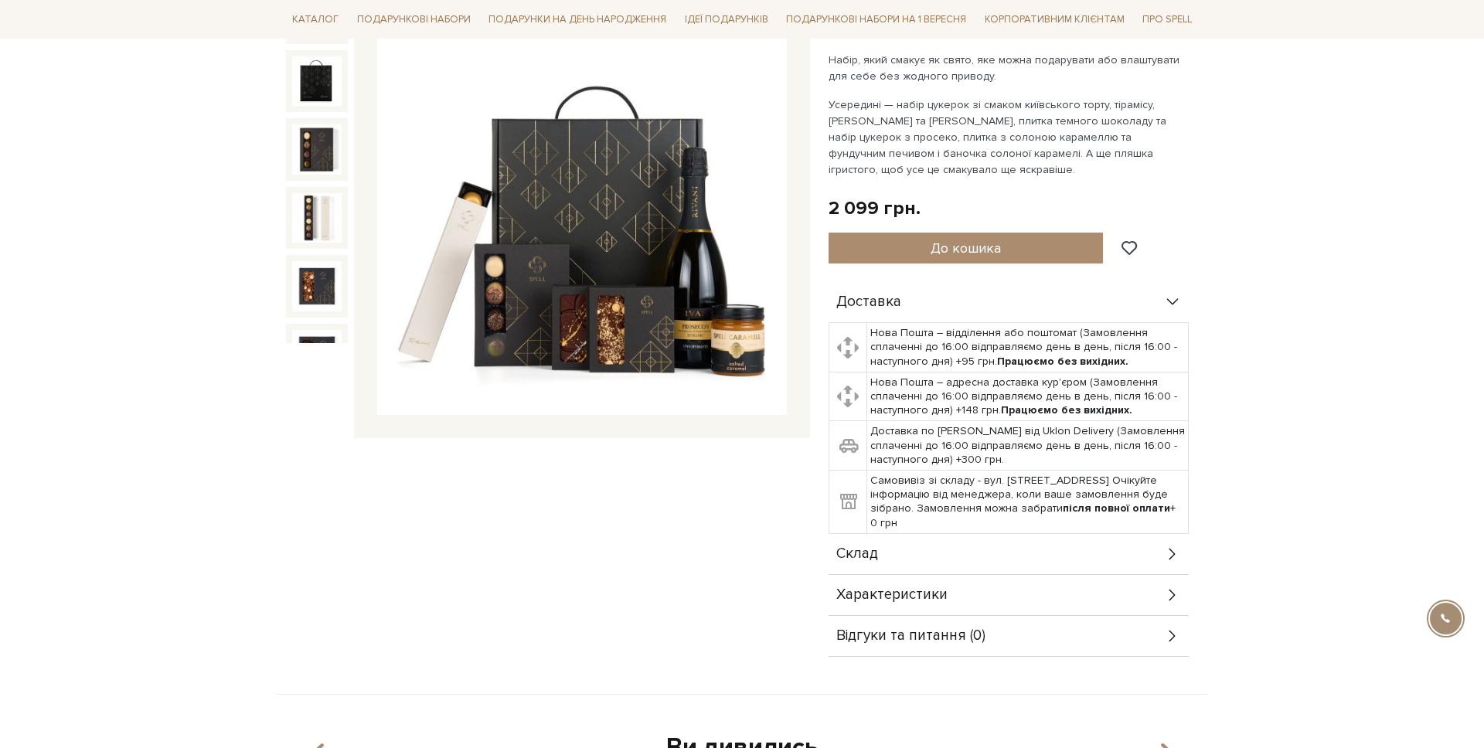
scroll to position [221, 0]
click at [953, 301] on div "Доставка" at bounding box center [1008, 303] width 360 height 40
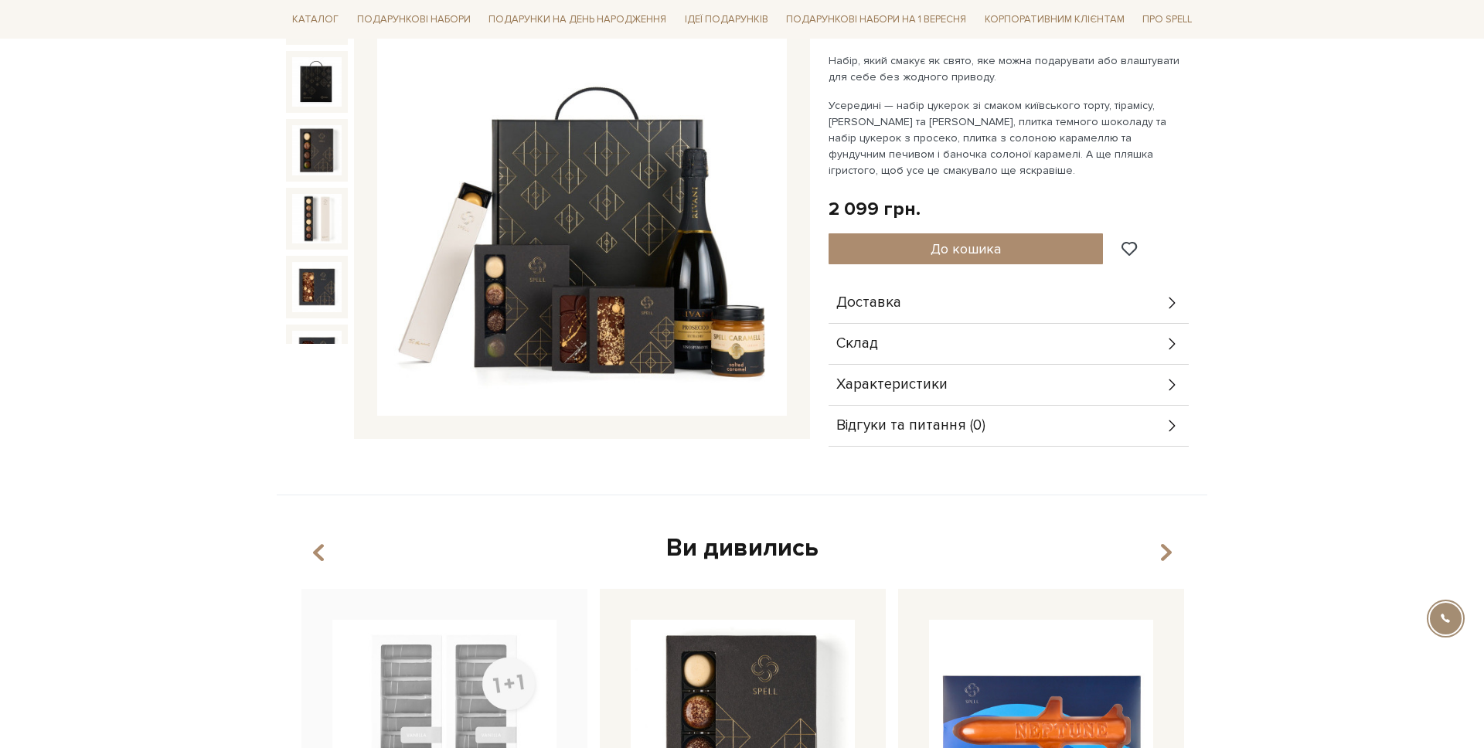
click at [910, 338] on div "Склад" at bounding box center [1008, 344] width 360 height 40
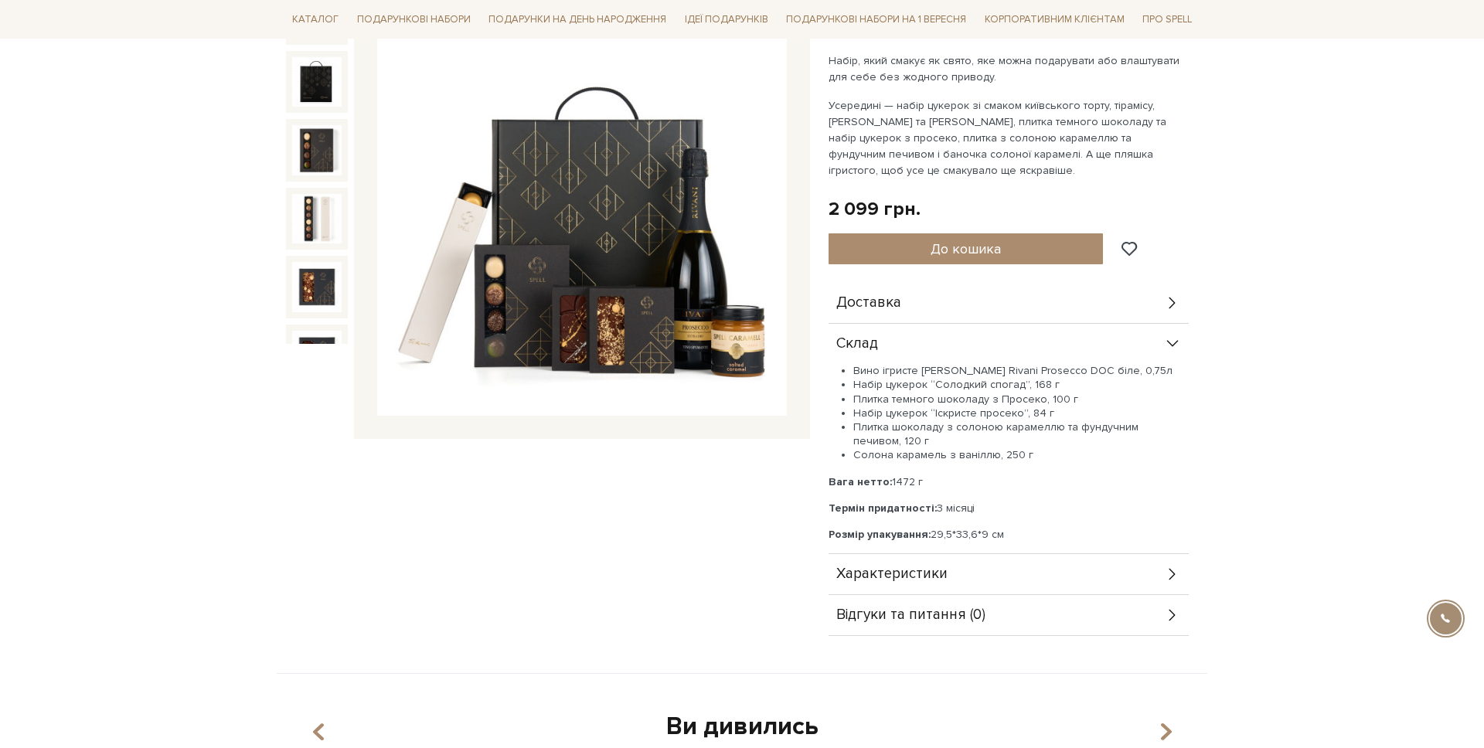
click at [910, 338] on div "Склад" at bounding box center [1008, 344] width 360 height 40
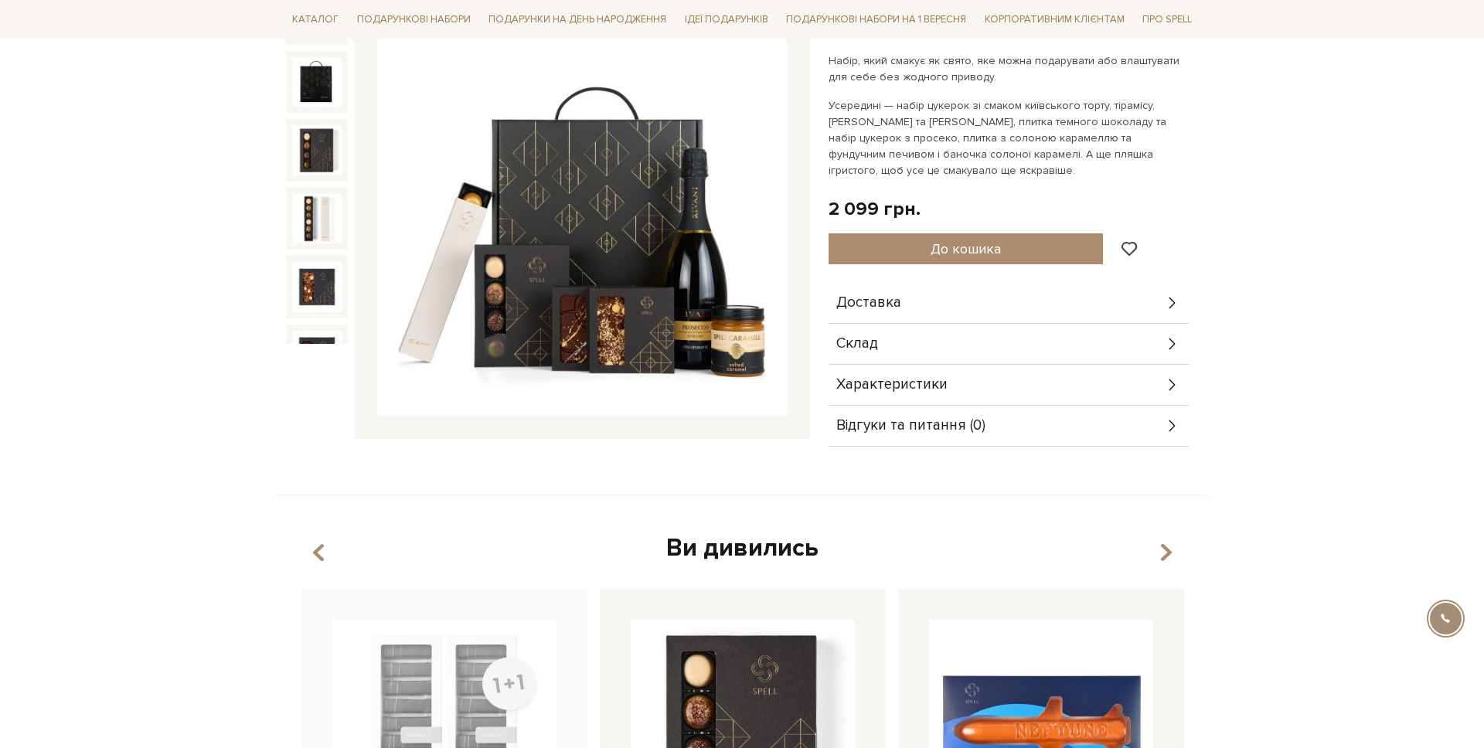
click at [906, 365] on div "Характеристики" at bounding box center [1008, 385] width 360 height 40
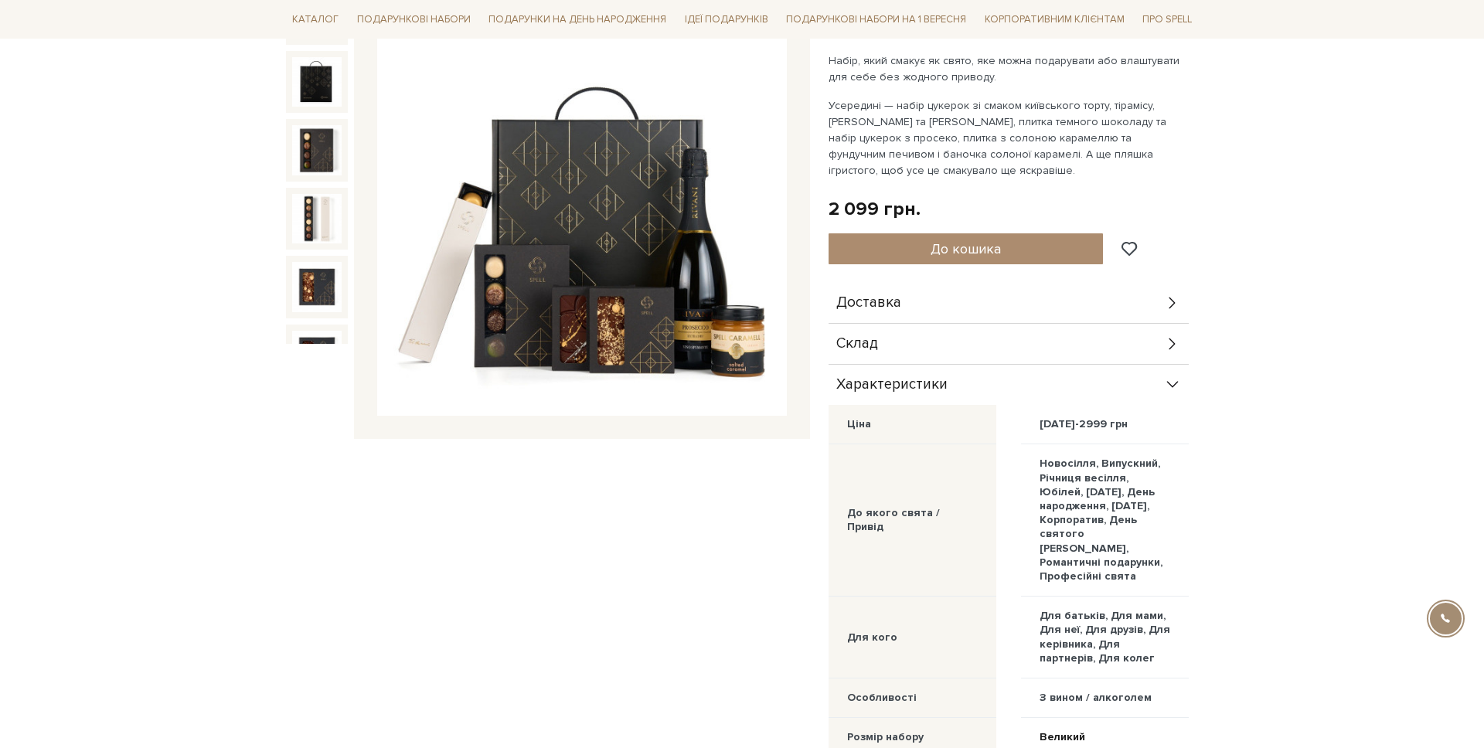
click at [906, 378] on span "Характеристики" at bounding box center [891, 385] width 111 height 14
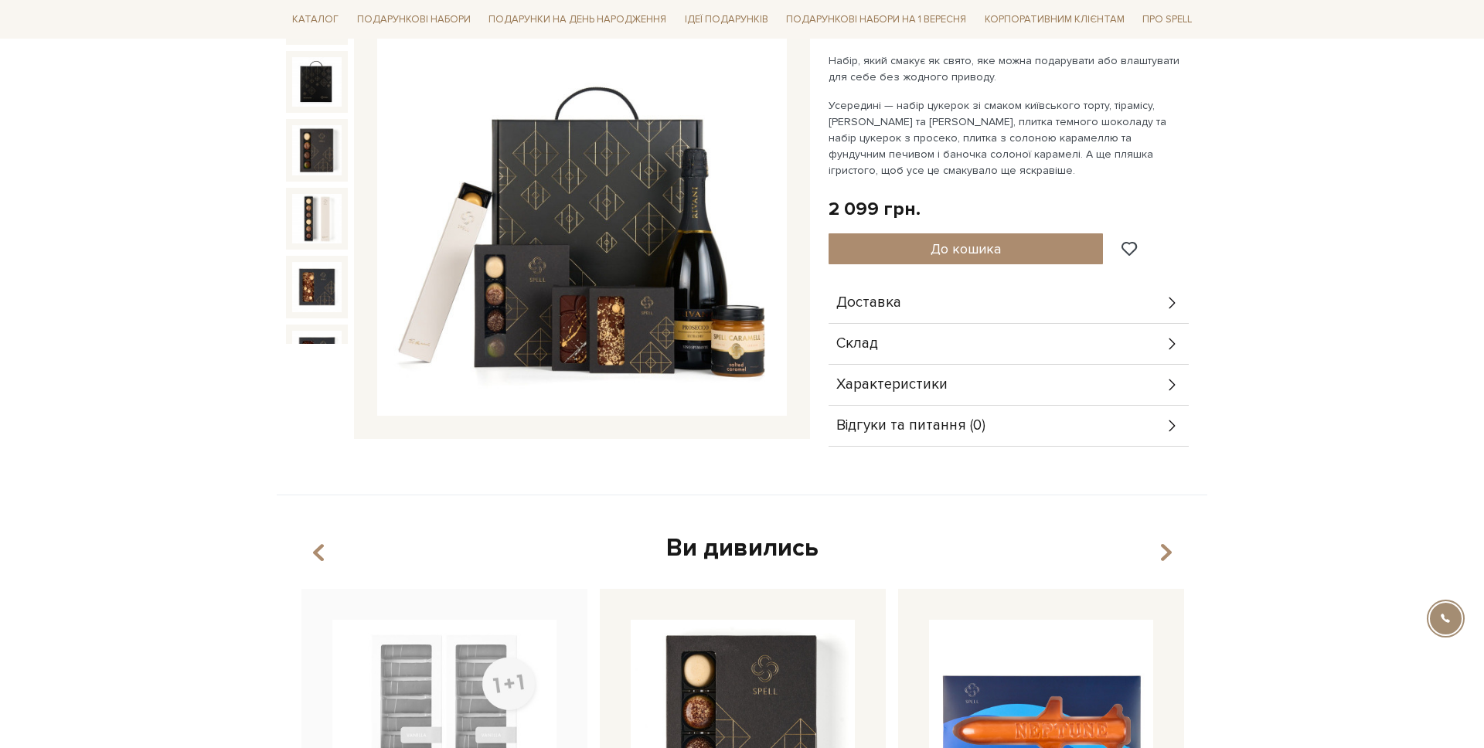
click at [907, 437] on div "Відгуки та питання (0)" at bounding box center [1008, 426] width 360 height 40
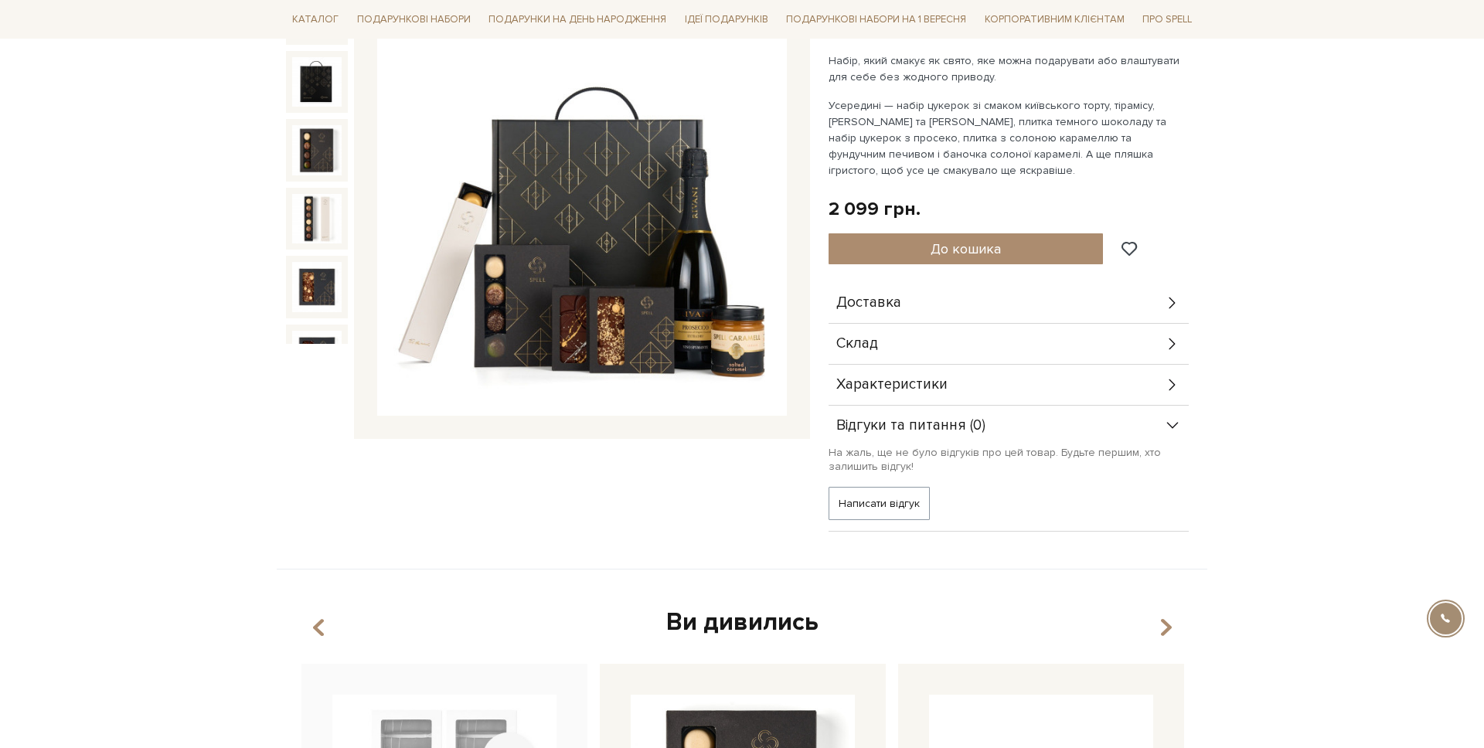
click at [907, 435] on div "Відгуки та питання (0)" at bounding box center [1008, 426] width 360 height 40
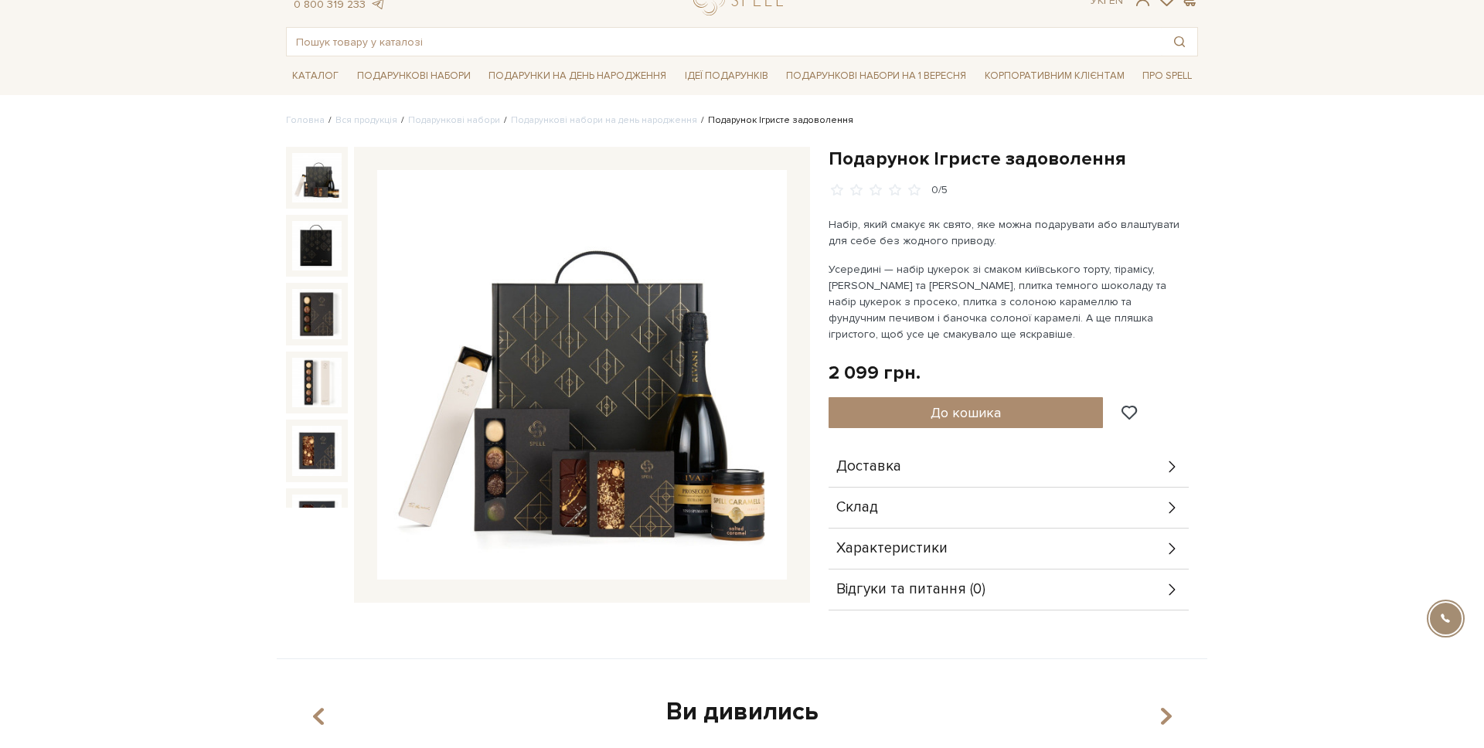
scroll to position [0, 0]
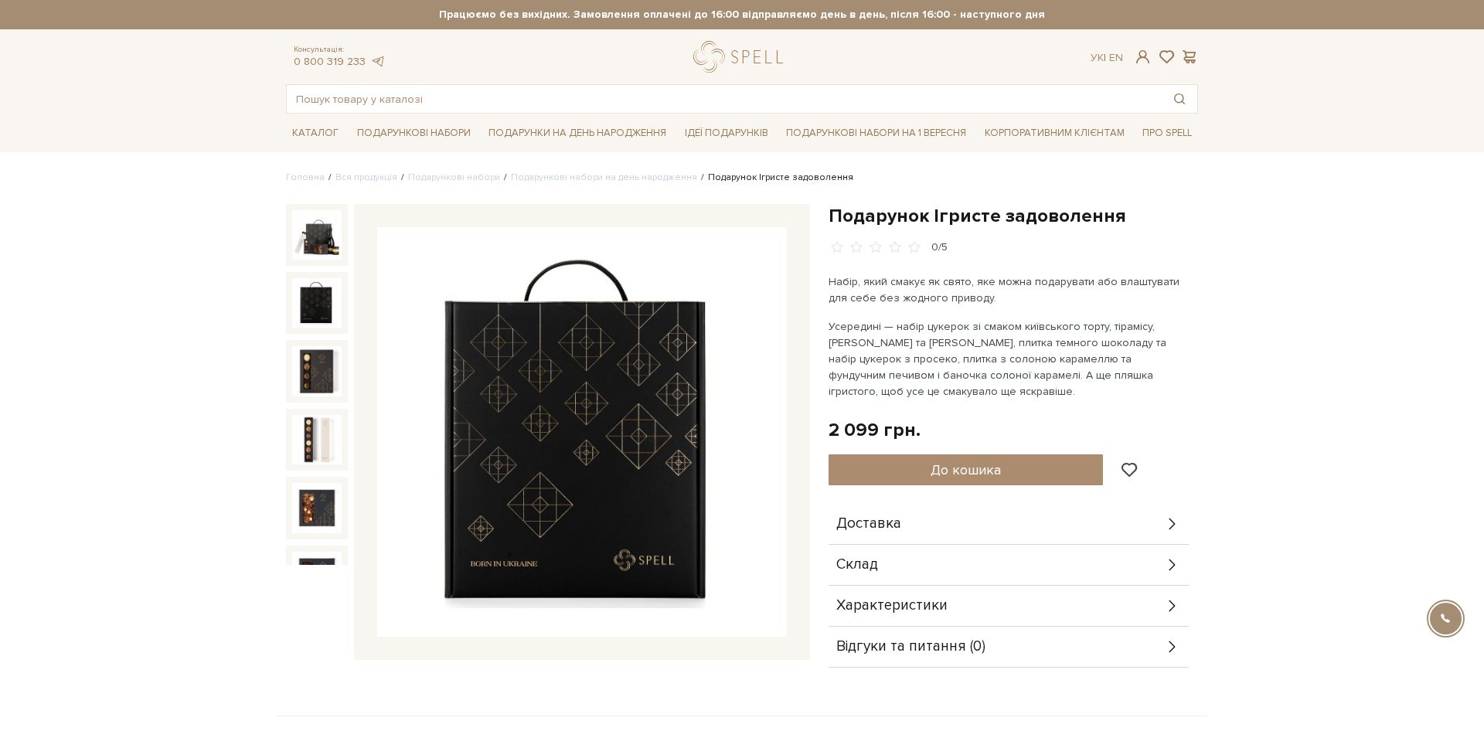
click at [308, 330] on div at bounding box center [317, 303] width 62 height 62
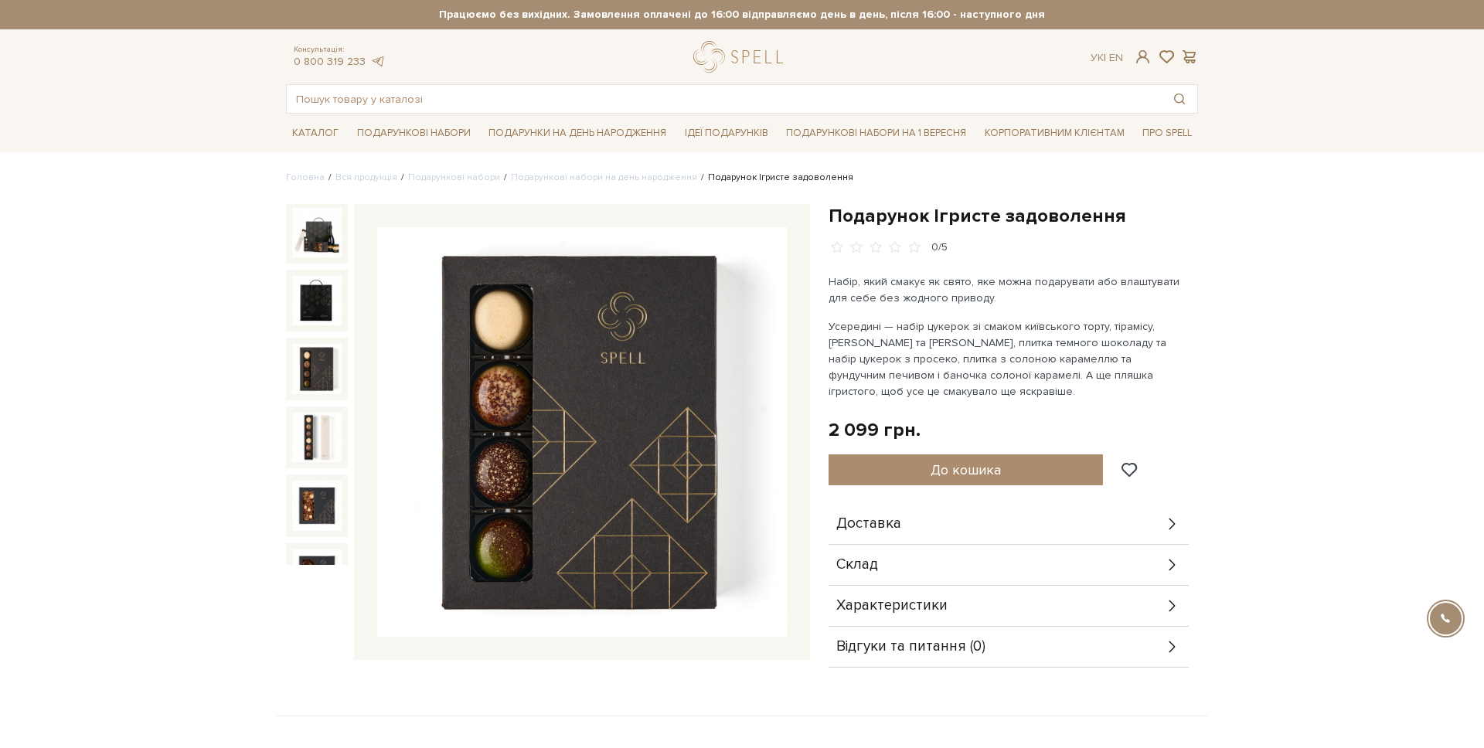
click at [310, 359] on img at bounding box center [316, 368] width 49 height 49
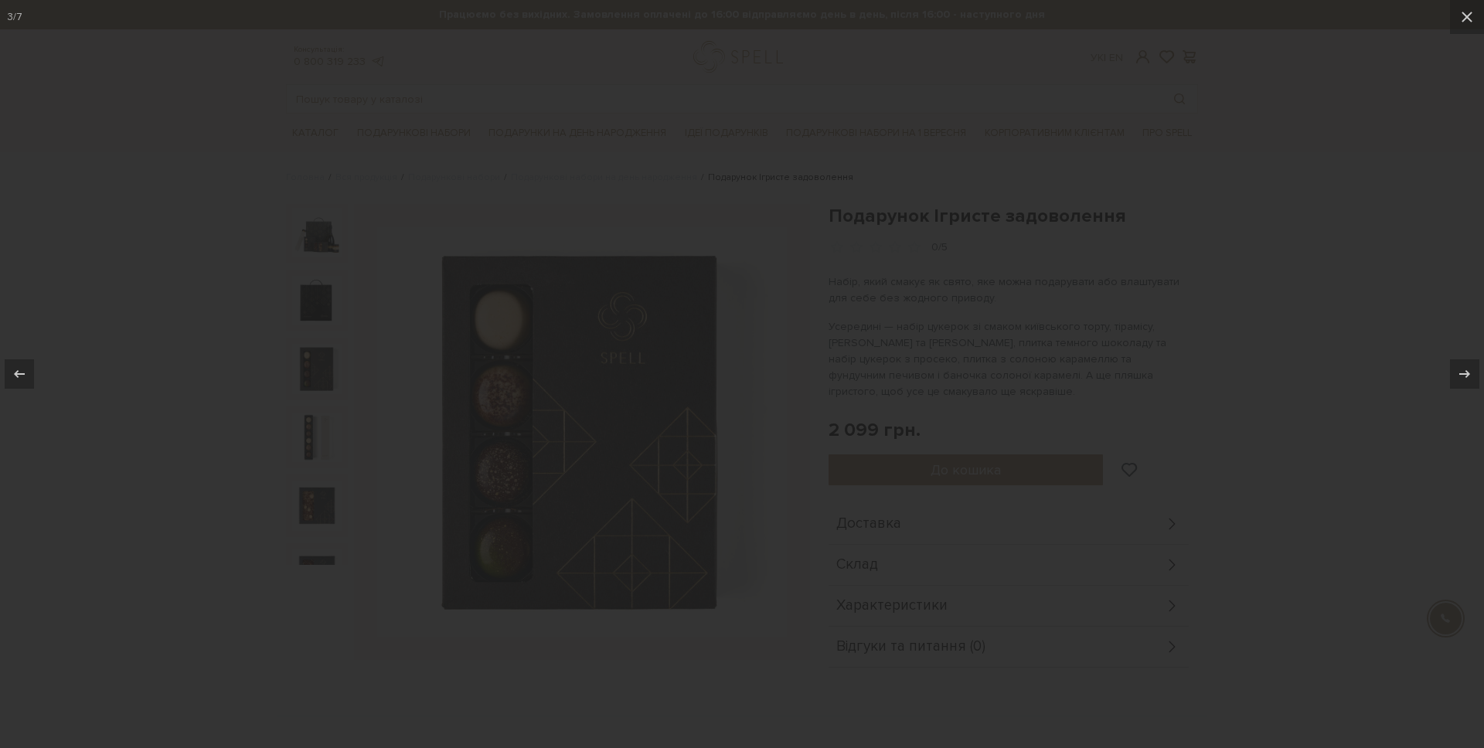
click at [312, 417] on div at bounding box center [742, 374] width 1484 height 748
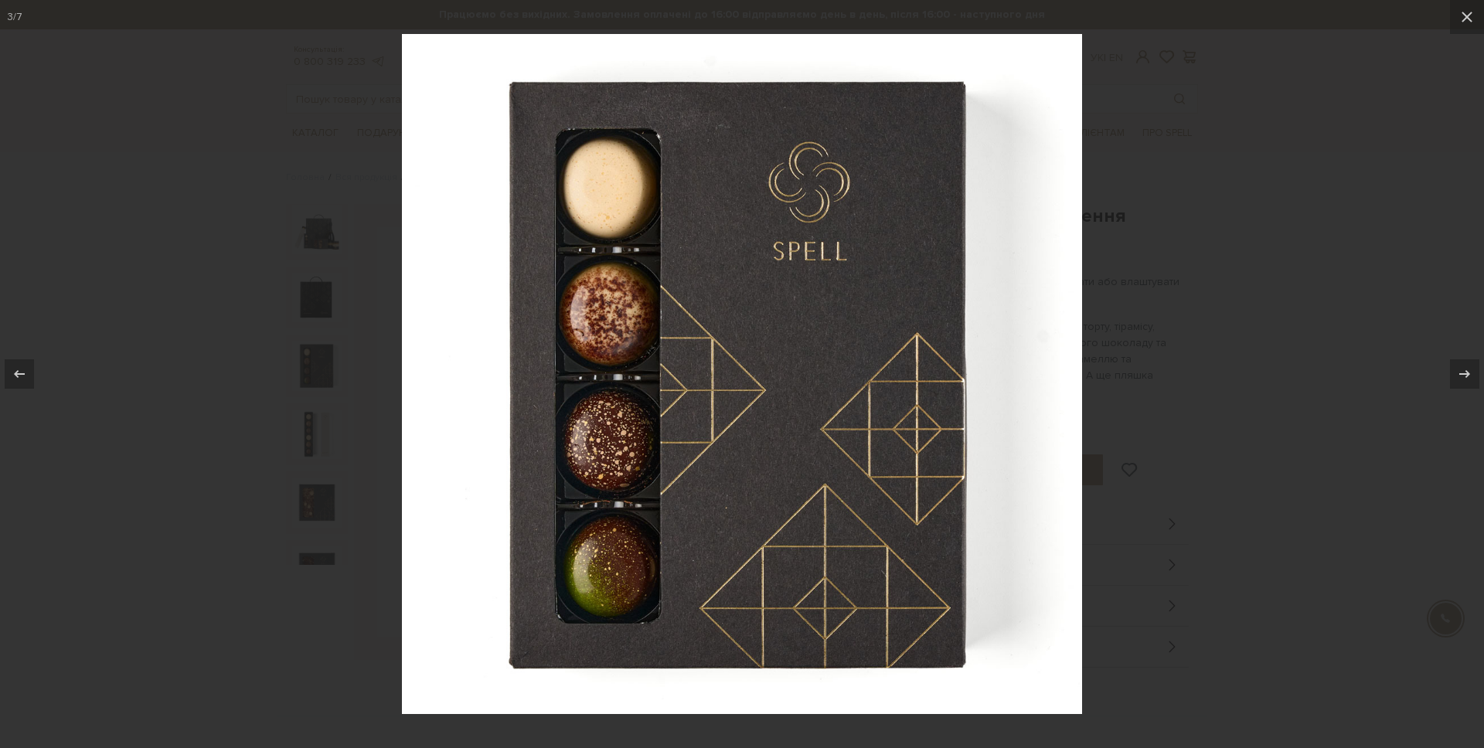
click at [1207, 311] on div at bounding box center [742, 374] width 1484 height 748
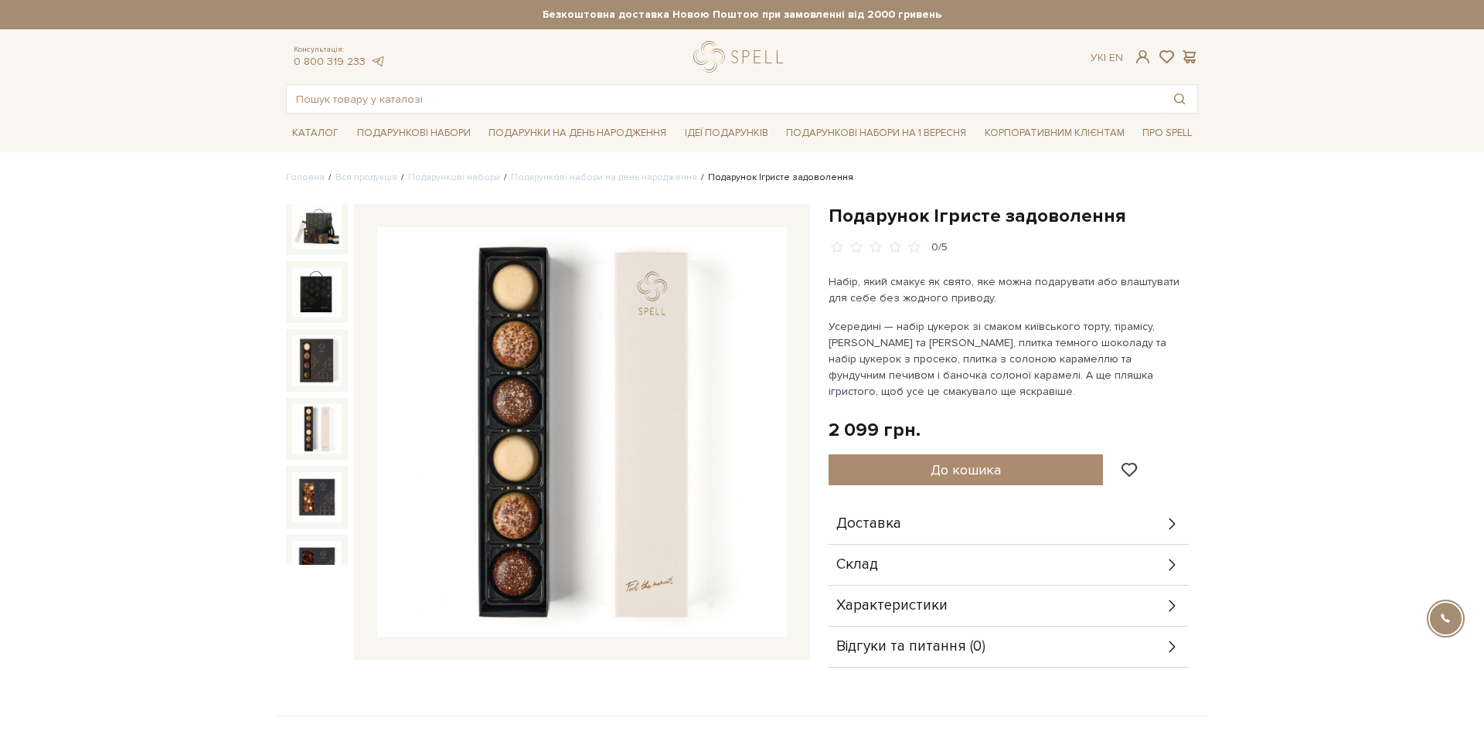
click at [318, 425] on img at bounding box center [316, 428] width 49 height 49
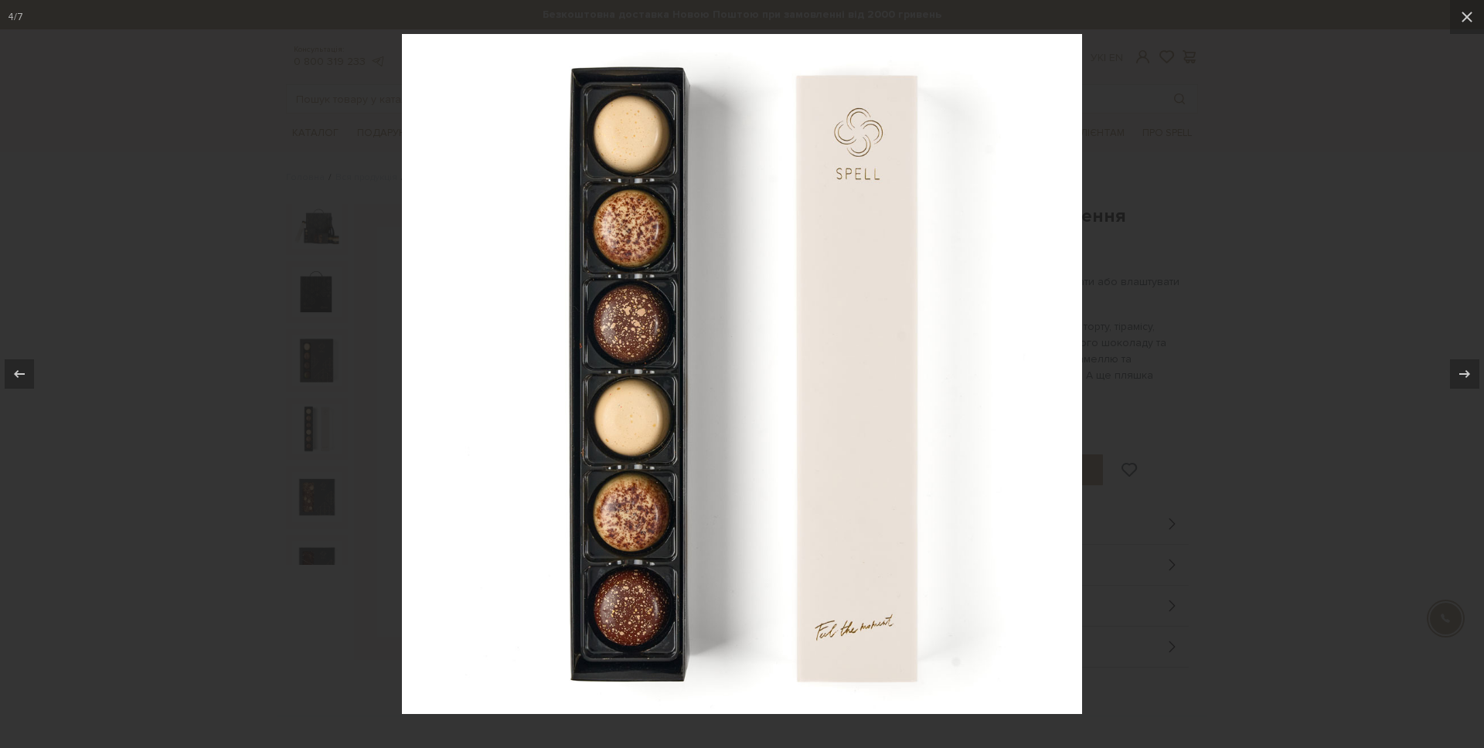
click at [227, 410] on div at bounding box center [742, 374] width 1484 height 748
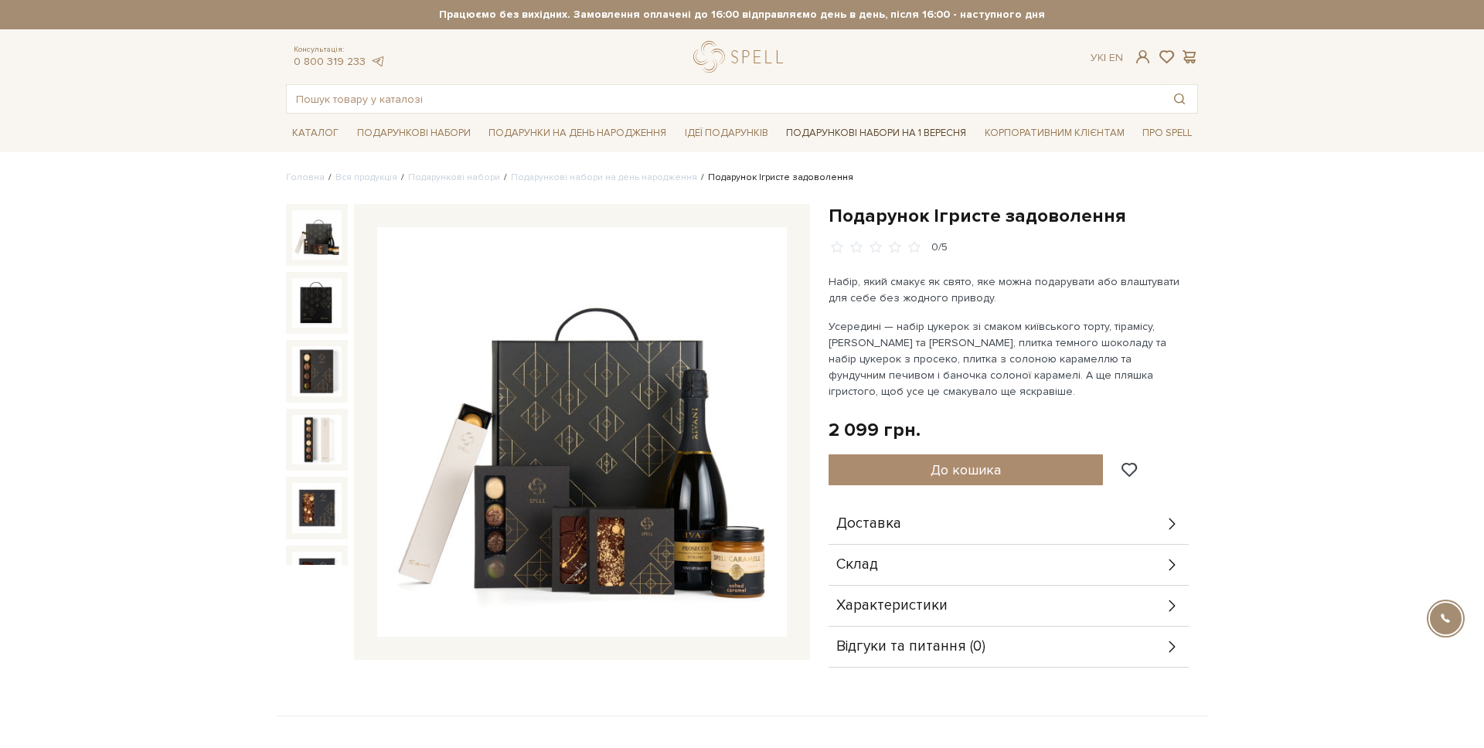
click at [912, 132] on link "Подарункові набори на 1 Вересня" at bounding box center [876, 133] width 192 height 26
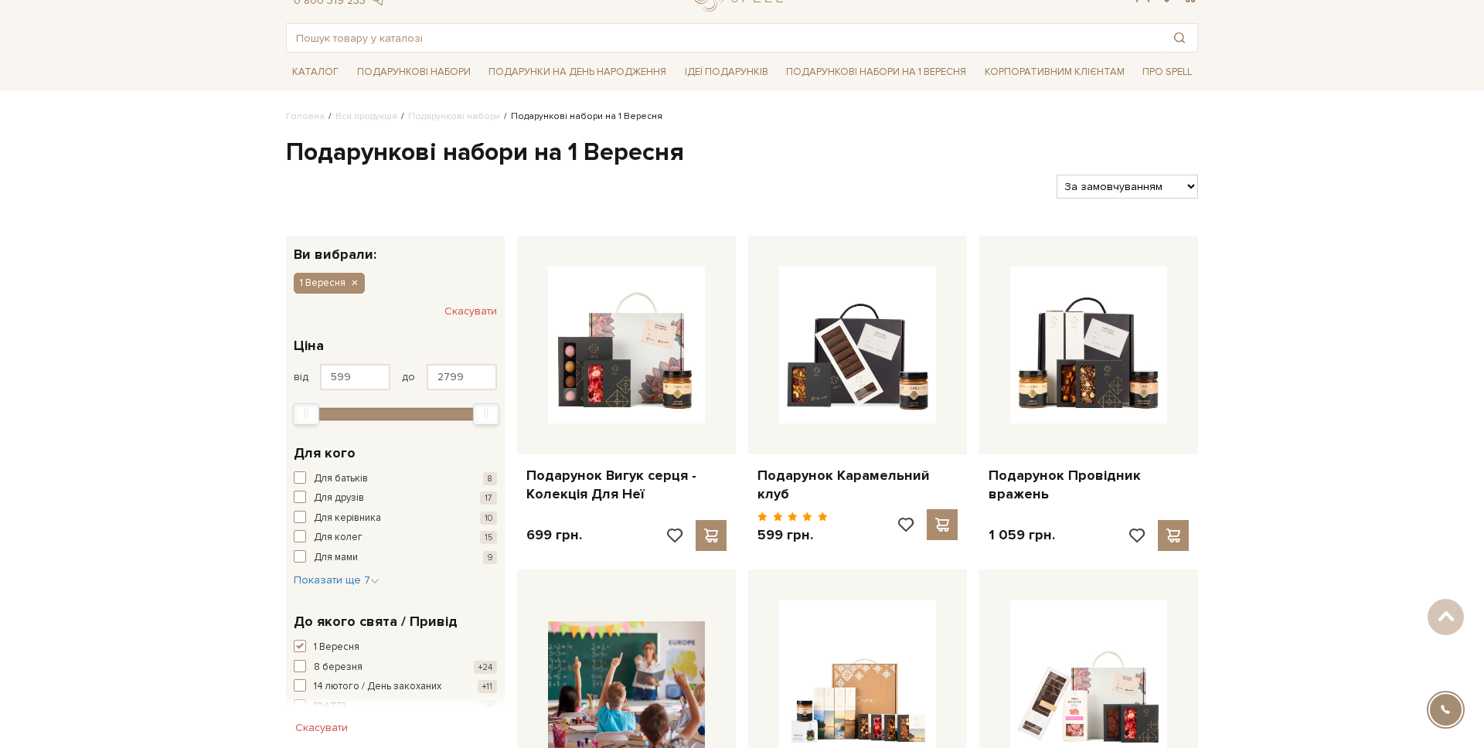
scroll to position [4, 0]
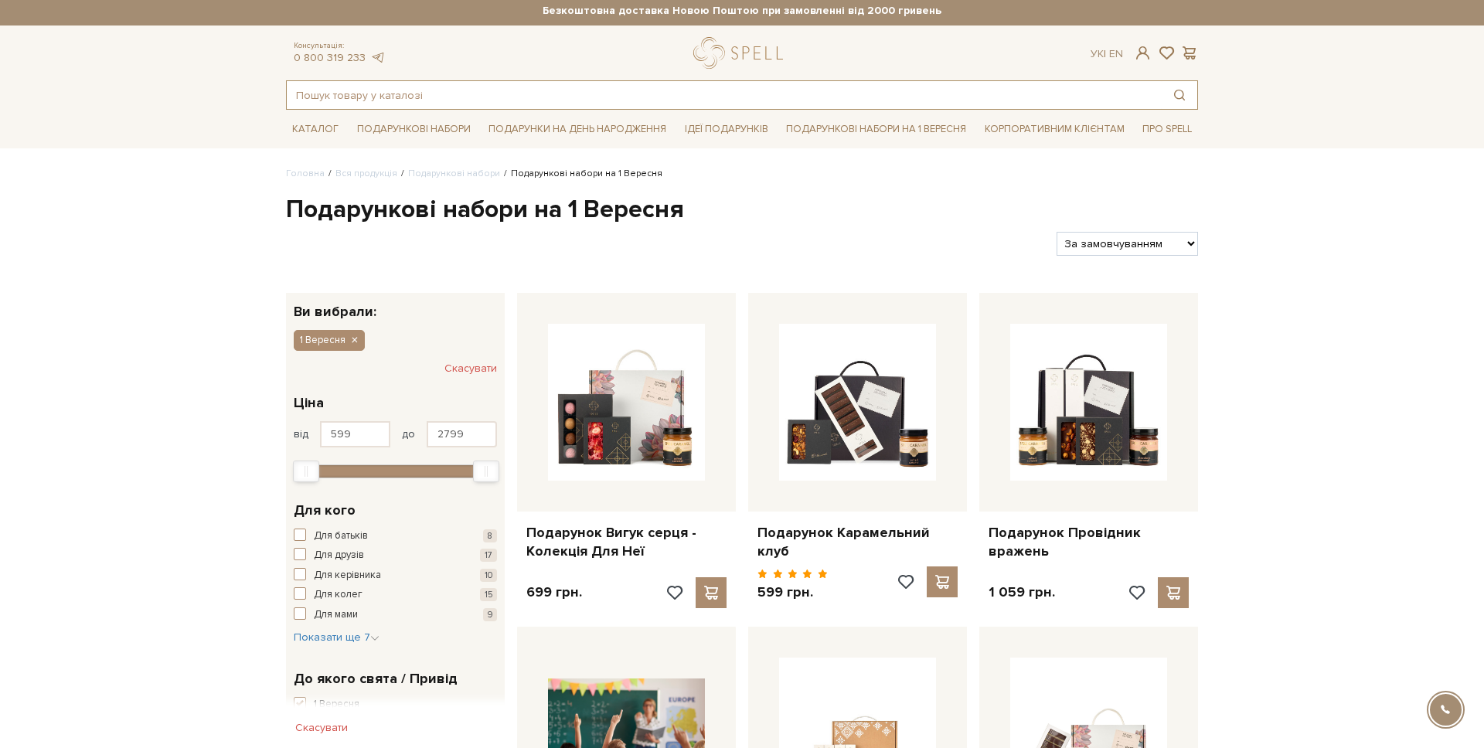
click at [389, 102] on input "text" at bounding box center [724, 95] width 875 height 28
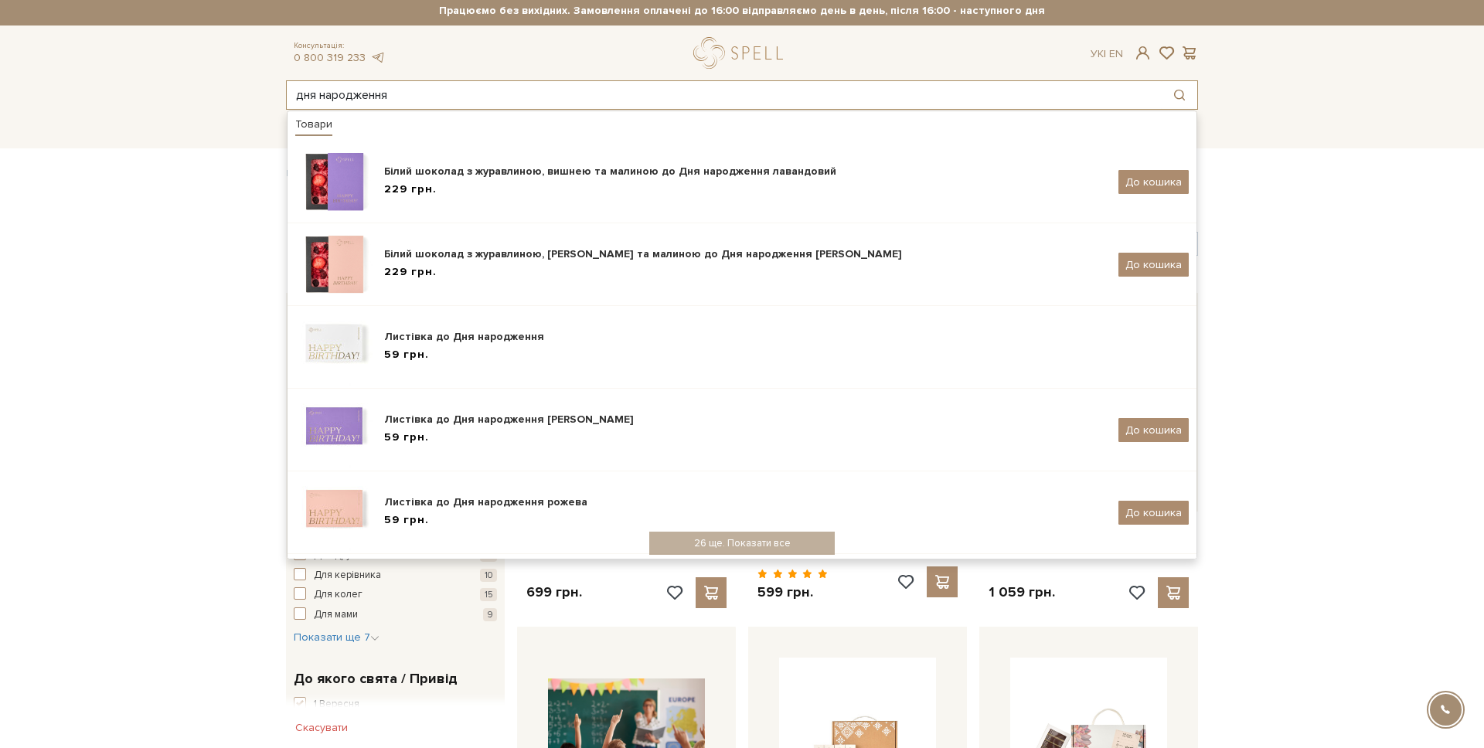
type input "дня народження"
click at [451, 95] on input "дня народження" at bounding box center [724, 95] width 875 height 28
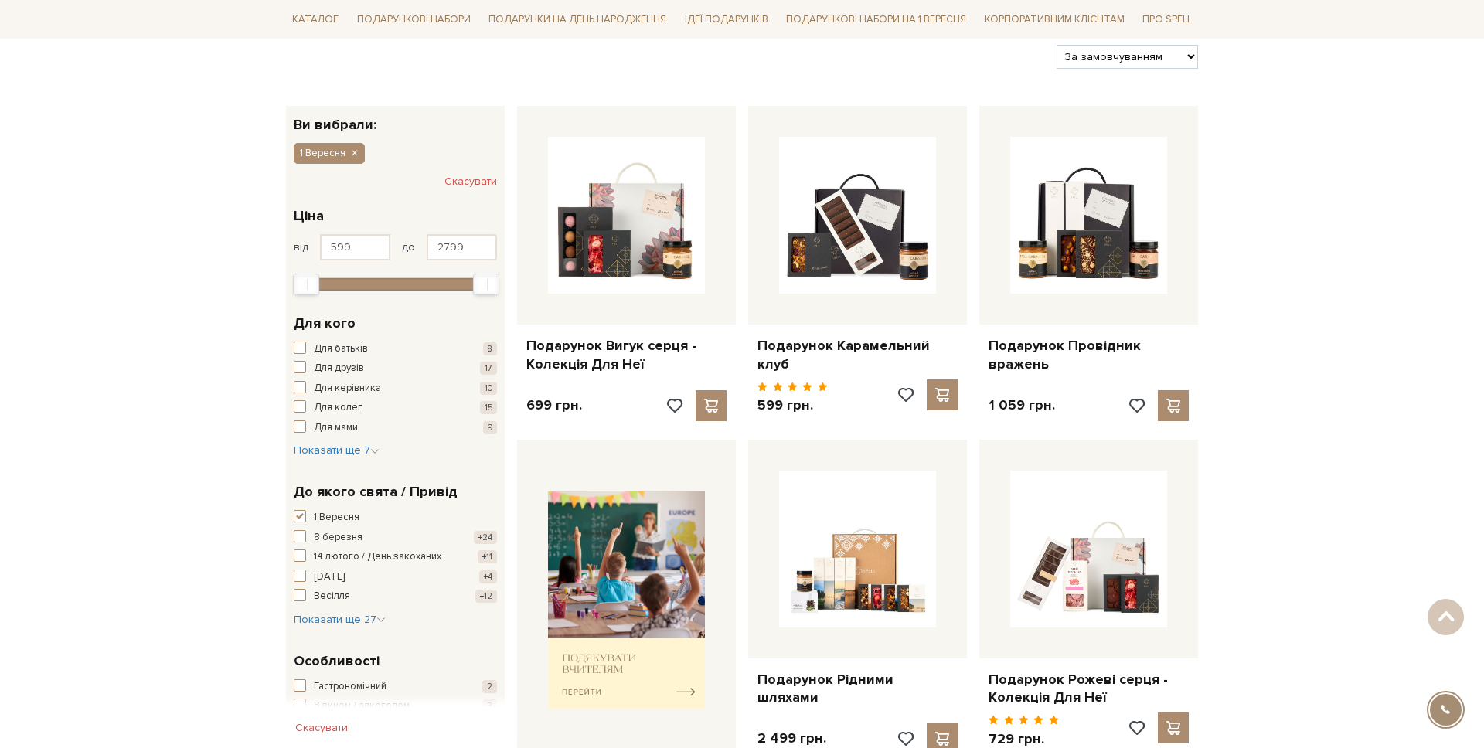
scroll to position [0, 0]
